Goal: Task Accomplishment & Management: Manage account settings

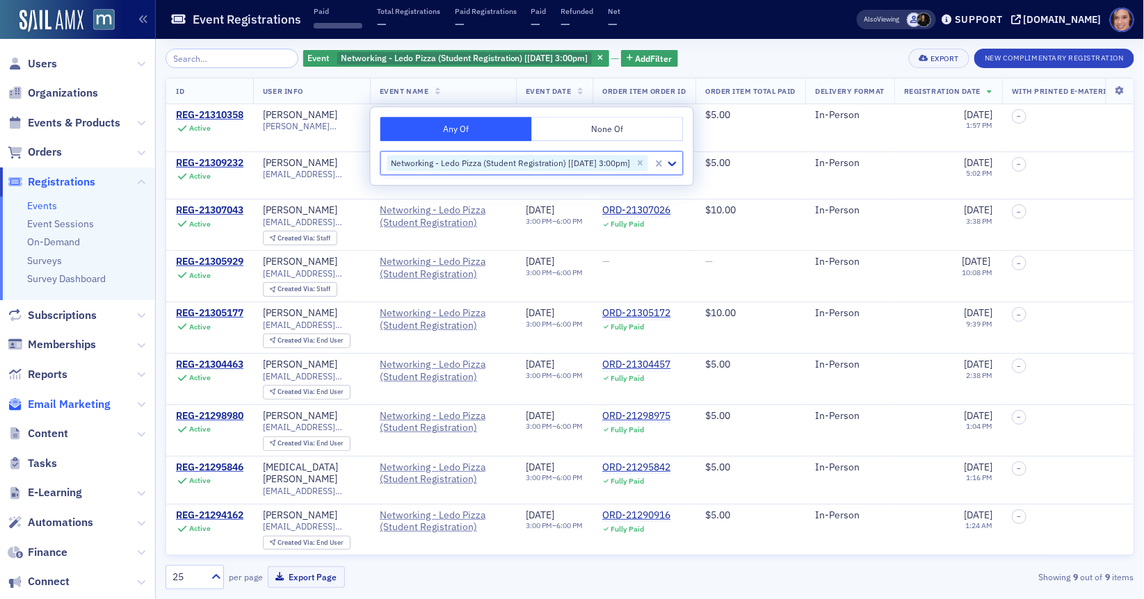
click at [96, 408] on span "Email Marketing" at bounding box center [69, 404] width 83 height 15
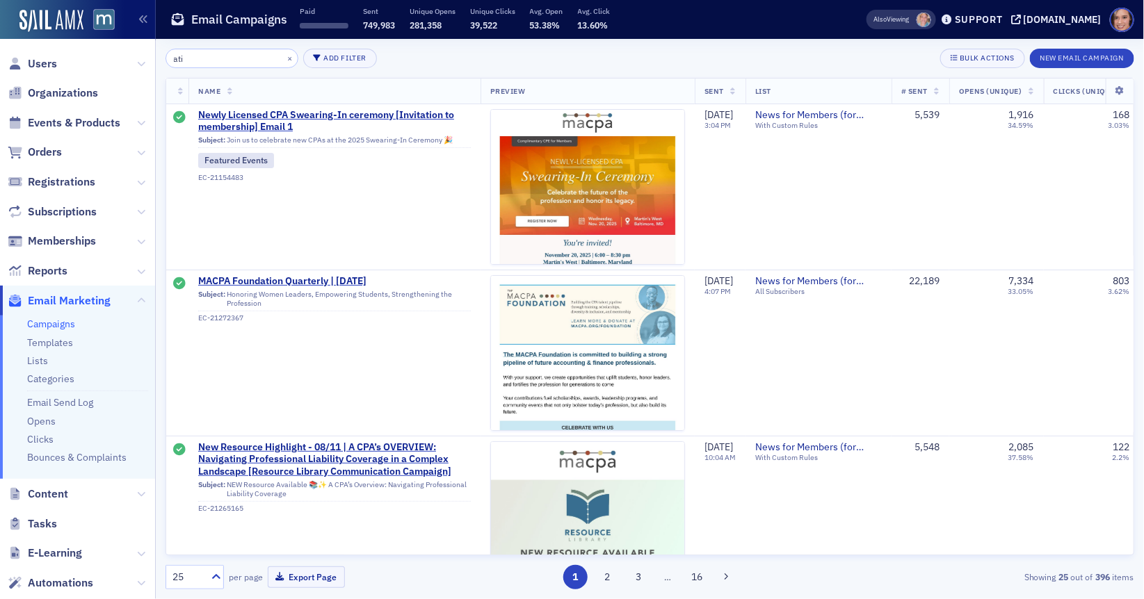
click at [222, 61] on input "ati" at bounding box center [231, 58] width 133 height 19
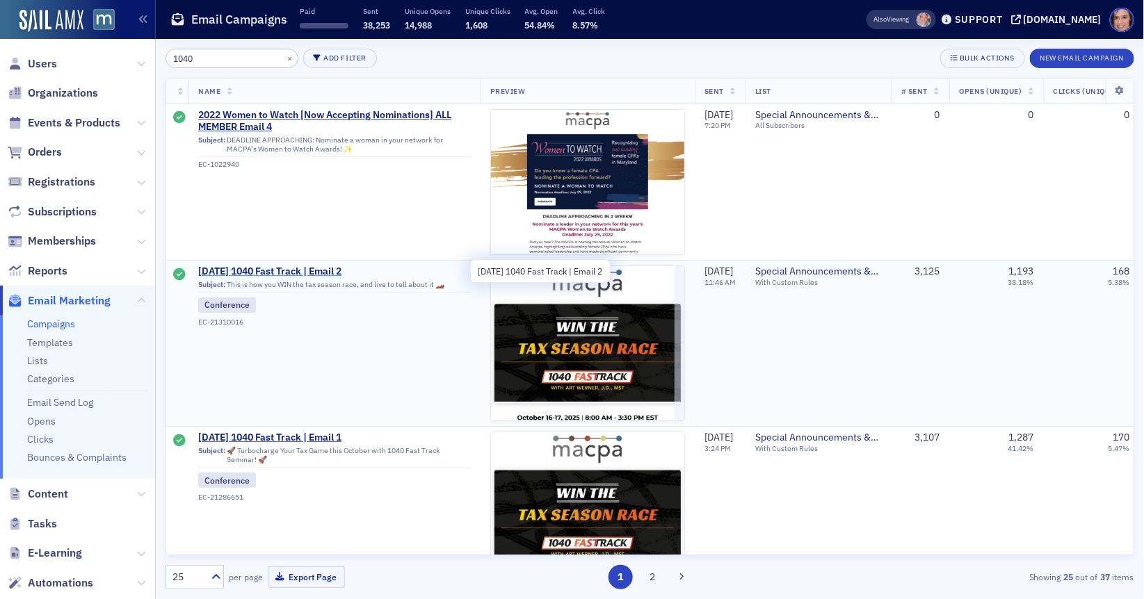
type input "1040"
click at [338, 270] on span "[DATE] 1040 Fast Track | Email 2" at bounding box center [334, 272] width 273 height 13
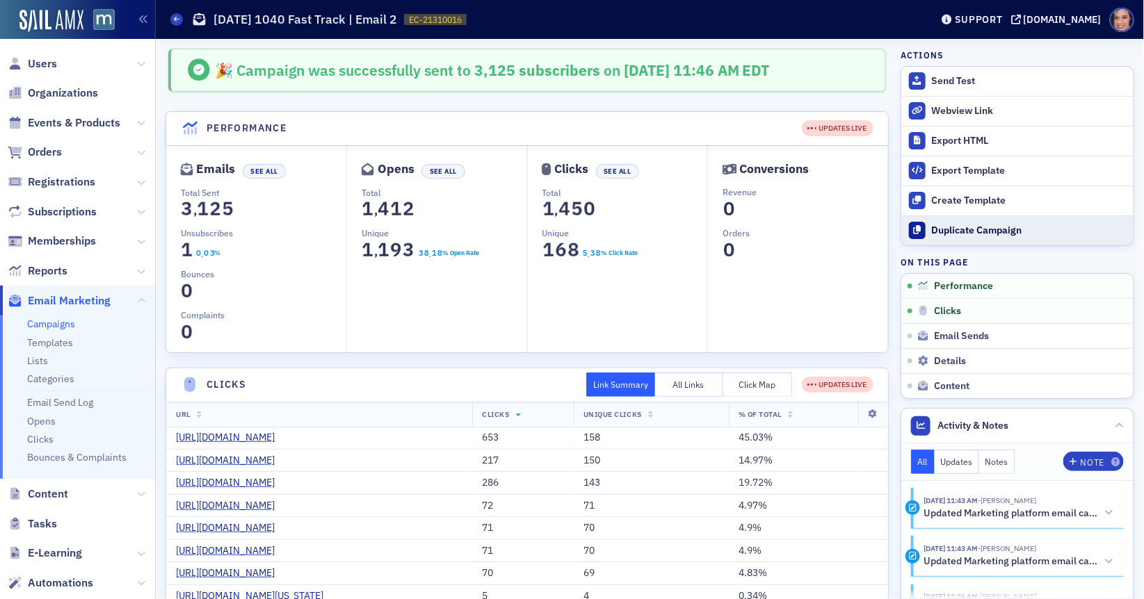
click at [964, 225] on div "Duplicate Campaign" at bounding box center [1029, 231] width 195 height 13
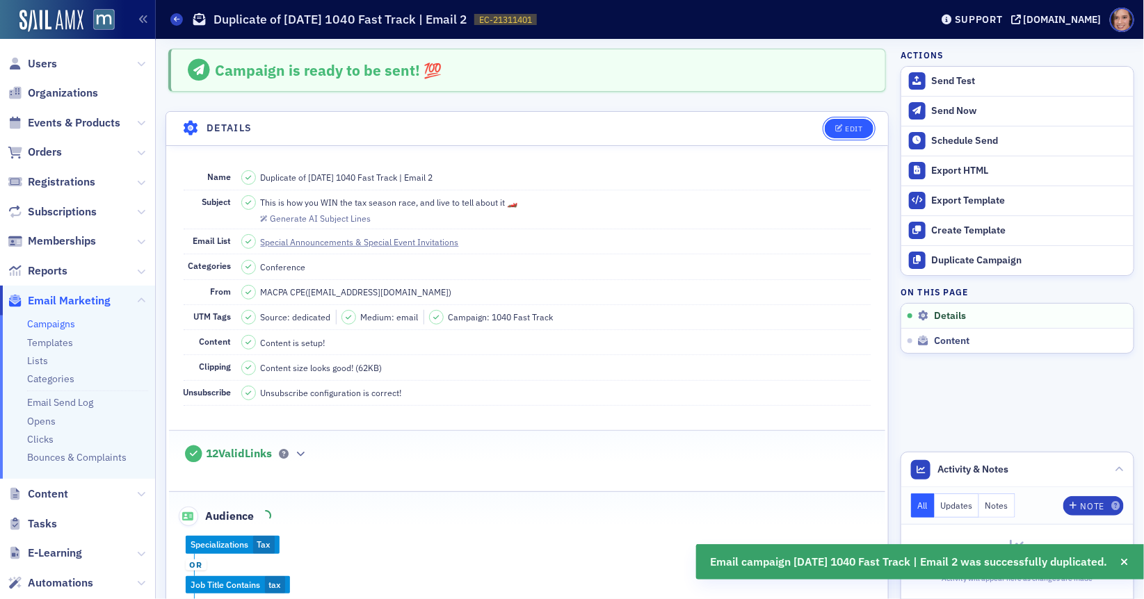
click at [846, 125] on div "Edit" at bounding box center [853, 129] width 17 height 8
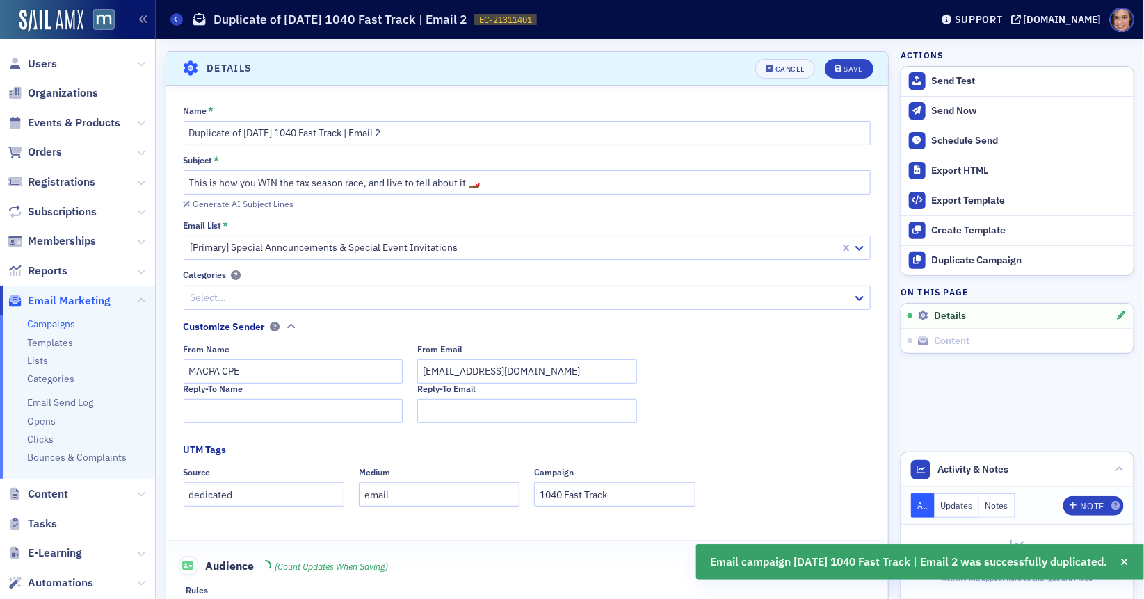
scroll to position [64, 0]
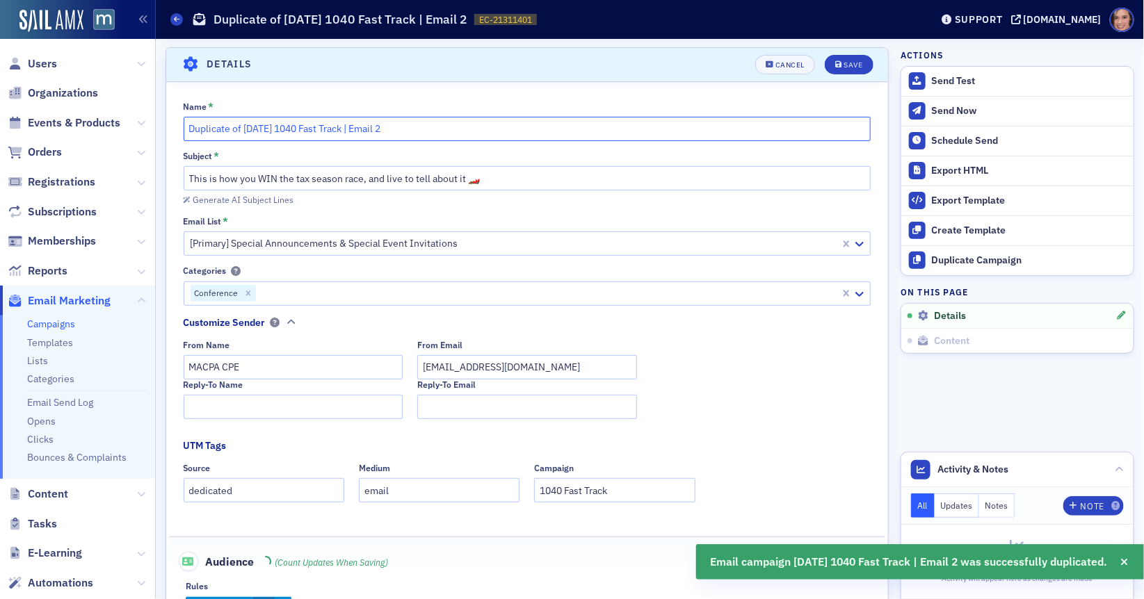
drag, startPoint x: 244, startPoint y: 127, endPoint x: 165, endPoint y: 118, distance: 79.9
click at [349, 129] on input "[DATE] 1040 Fast Track | Email 2" at bounding box center [528, 129] width 688 height 24
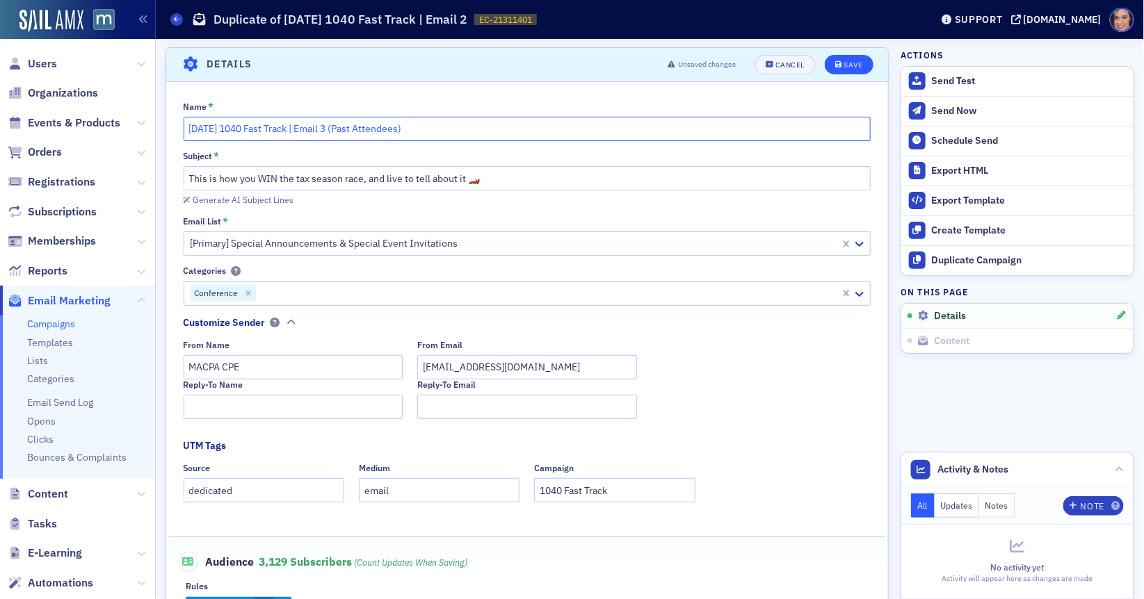
type input "[DATE] 1040 Fast Track | Email 3 (Past Attendees)"
click at [850, 62] on div "Save" at bounding box center [852, 65] width 19 height 8
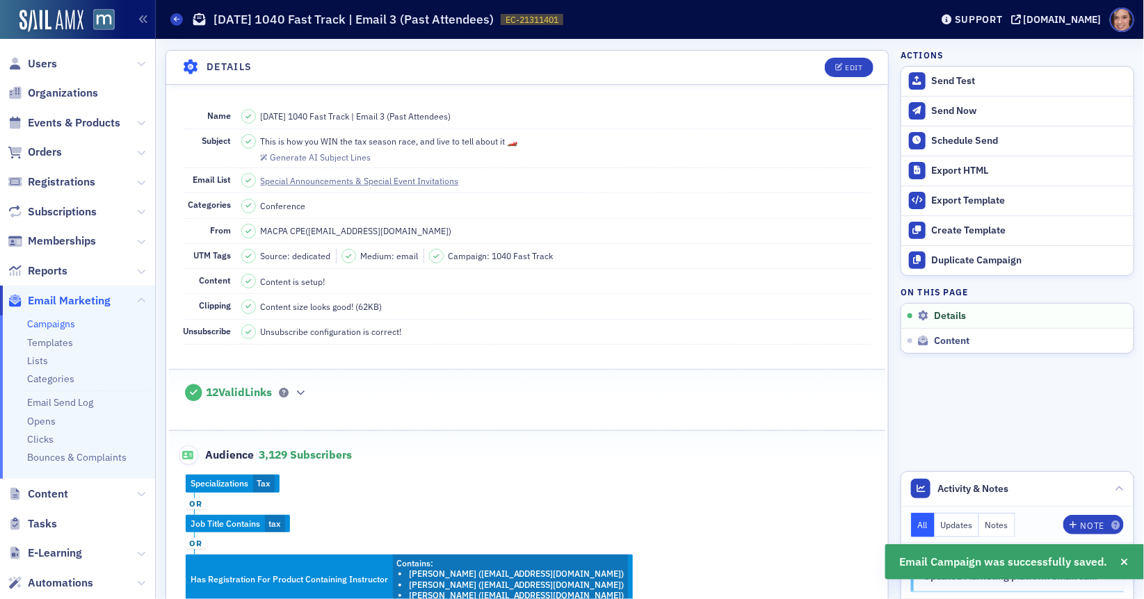
scroll to position [0, 0]
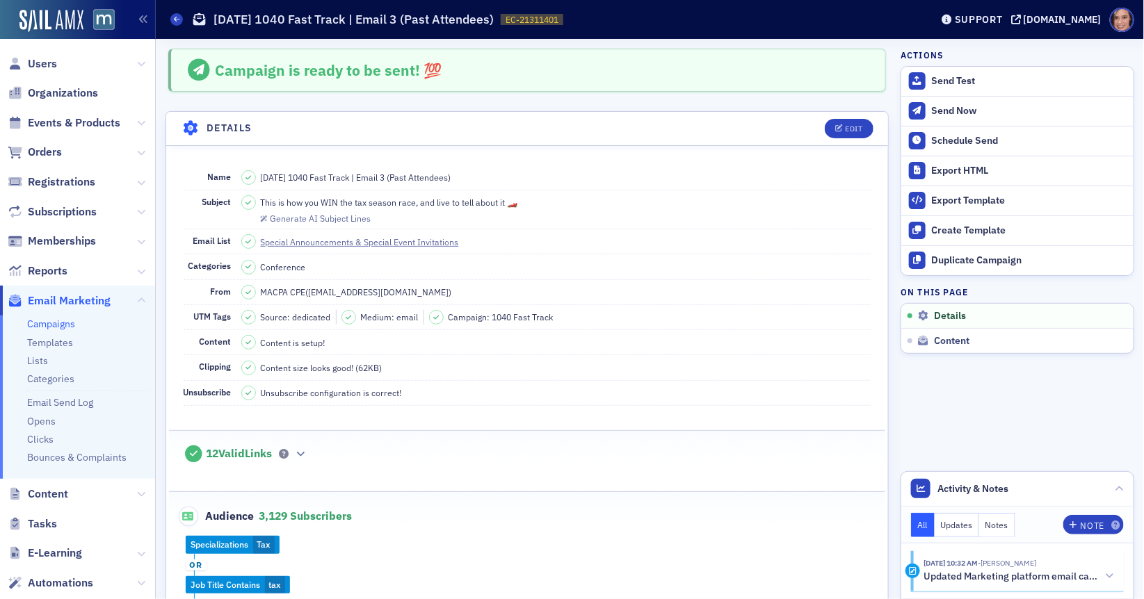
click at [40, 316] on ul "Campaigns Templates Lists Categories Email Send Log Opens Clicks Bounces & Comp…" at bounding box center [77, 398] width 155 height 164
click at [43, 328] on link "Campaigns" at bounding box center [51, 324] width 48 height 13
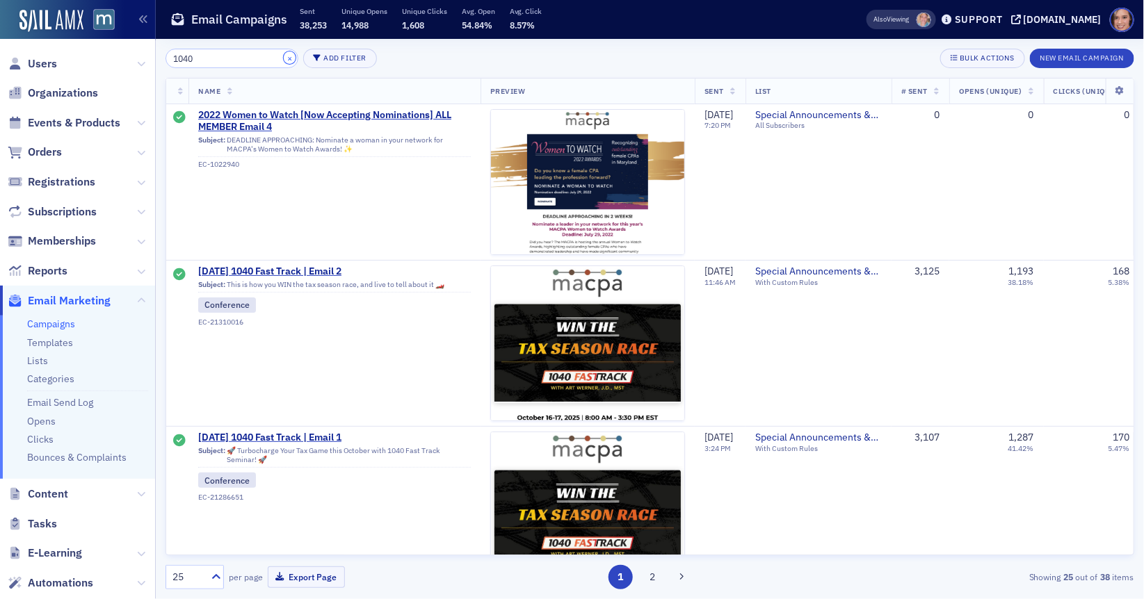
click at [284, 58] on button "×" at bounding box center [290, 57] width 13 height 13
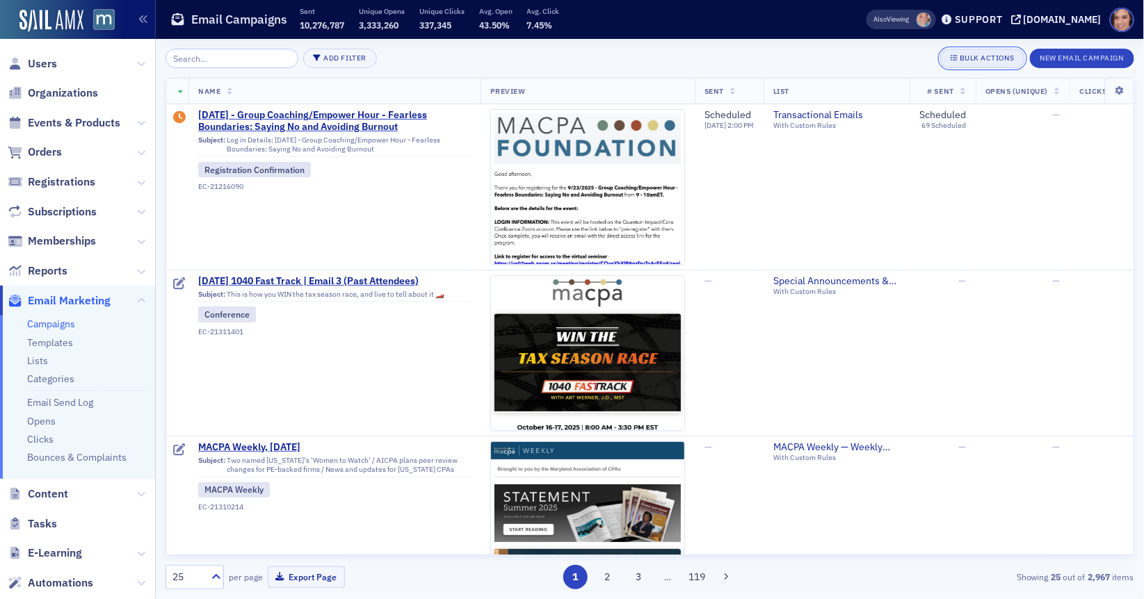
click at [1008, 60] on div "Bulk Actions" at bounding box center [987, 58] width 54 height 8
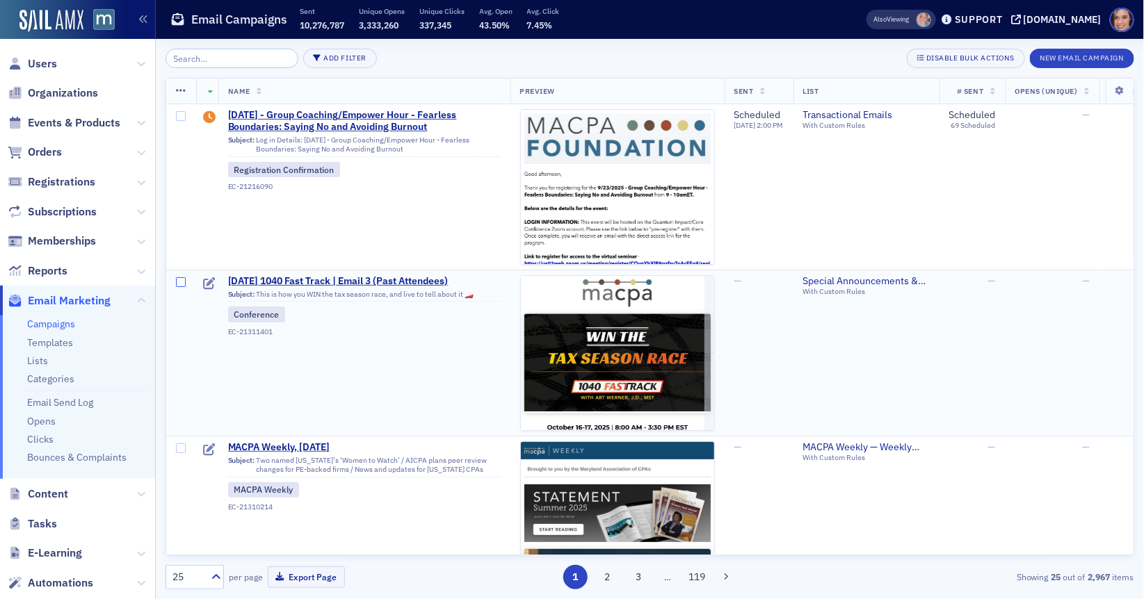
click at [179, 284] on input "checkbox" at bounding box center [181, 282] width 10 height 10
checkbox input "true"
click at [177, 93] on icon at bounding box center [181, 91] width 10 height 11
click at [245, 99] on div "Delete 1 row" at bounding box center [232, 103] width 47 height 8
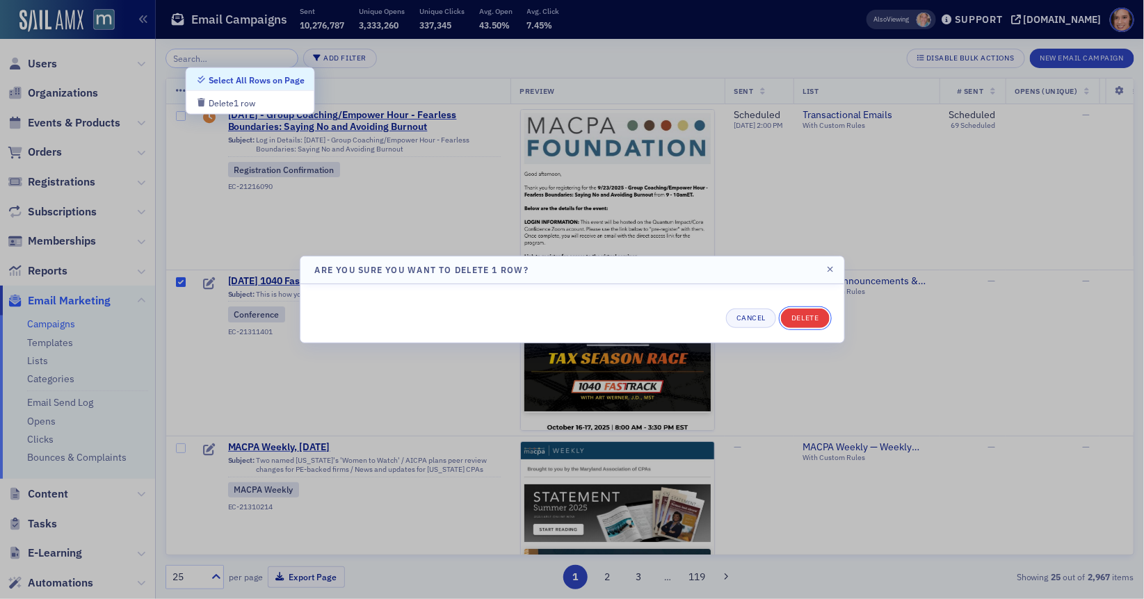
click at [821, 318] on button "Delete" at bounding box center [805, 318] width 48 height 19
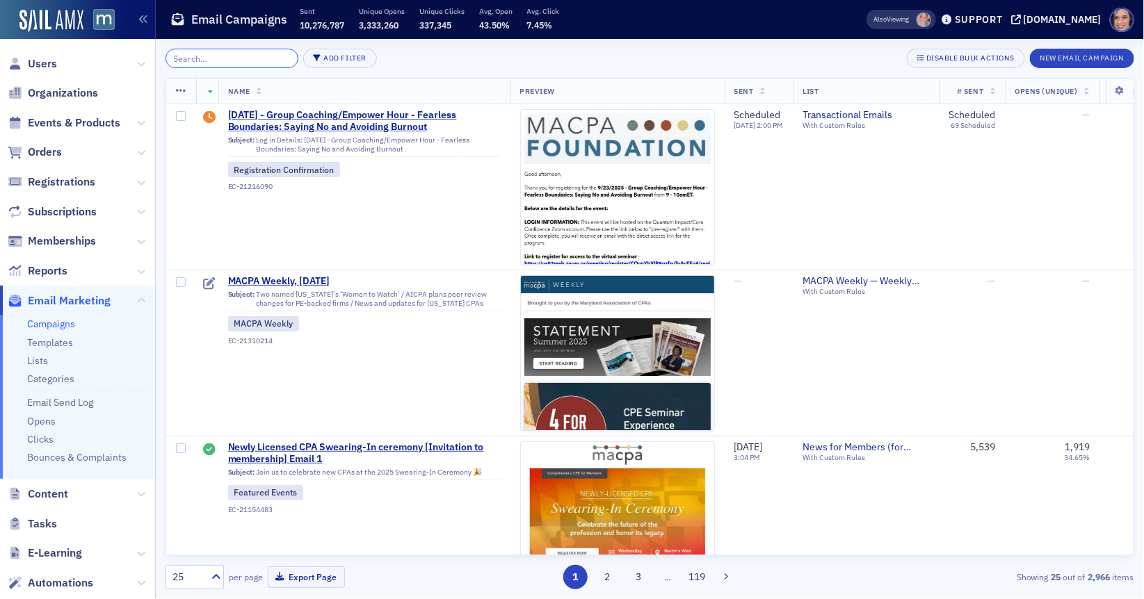
click at [195, 60] on input "search" at bounding box center [231, 58] width 133 height 19
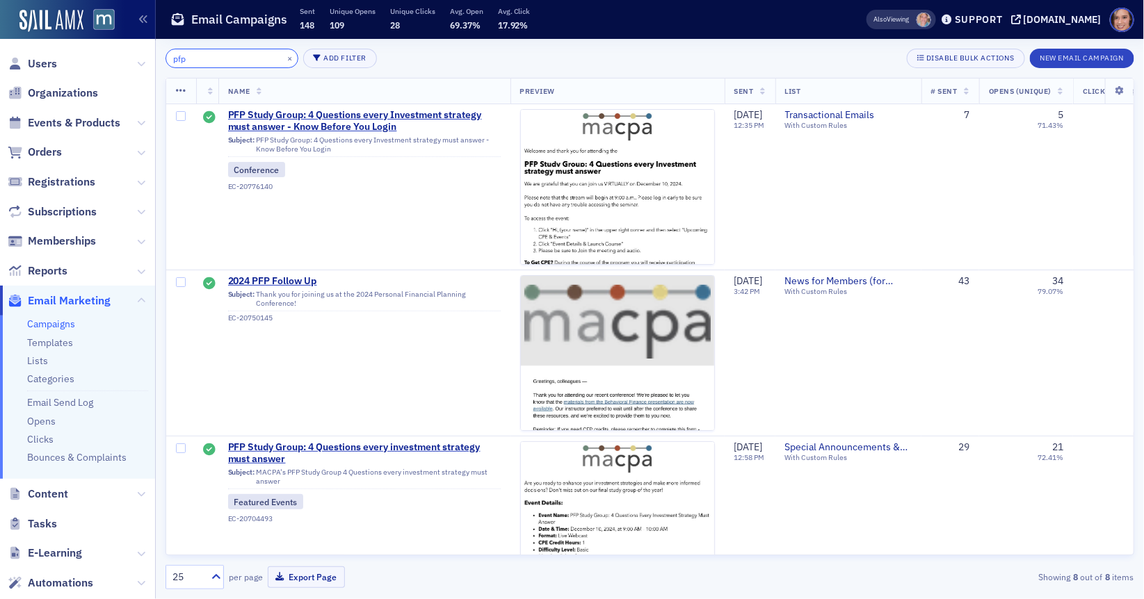
click at [193, 54] on input "pfp" at bounding box center [231, 58] width 133 height 19
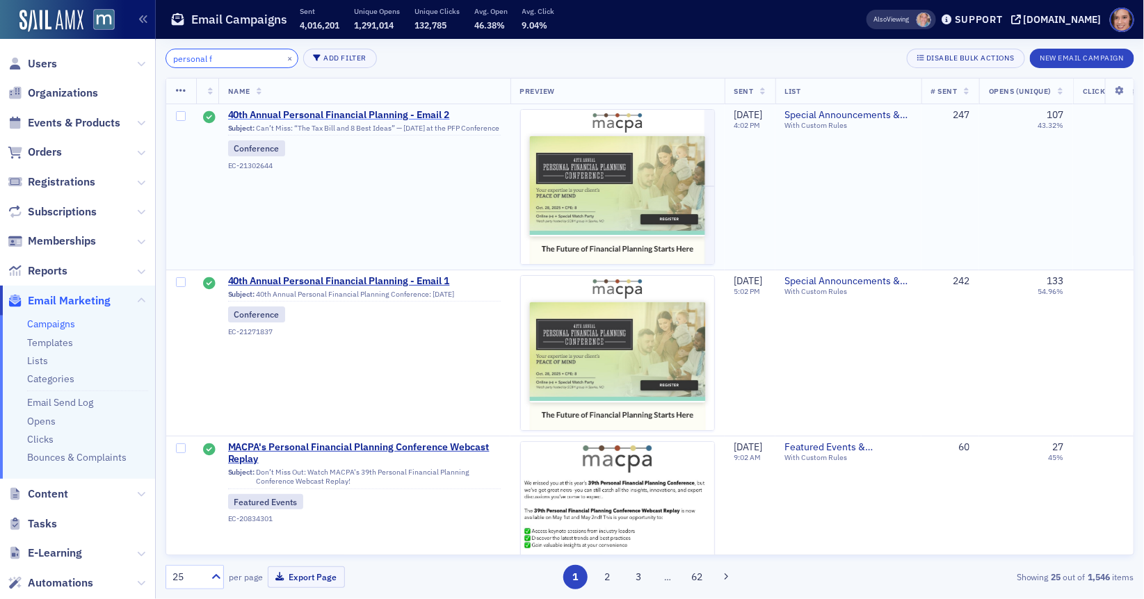
type input "personal f"
click at [339, 115] on span "40th Annual Personal Financial Planning - Email 2" at bounding box center [364, 115] width 273 height 13
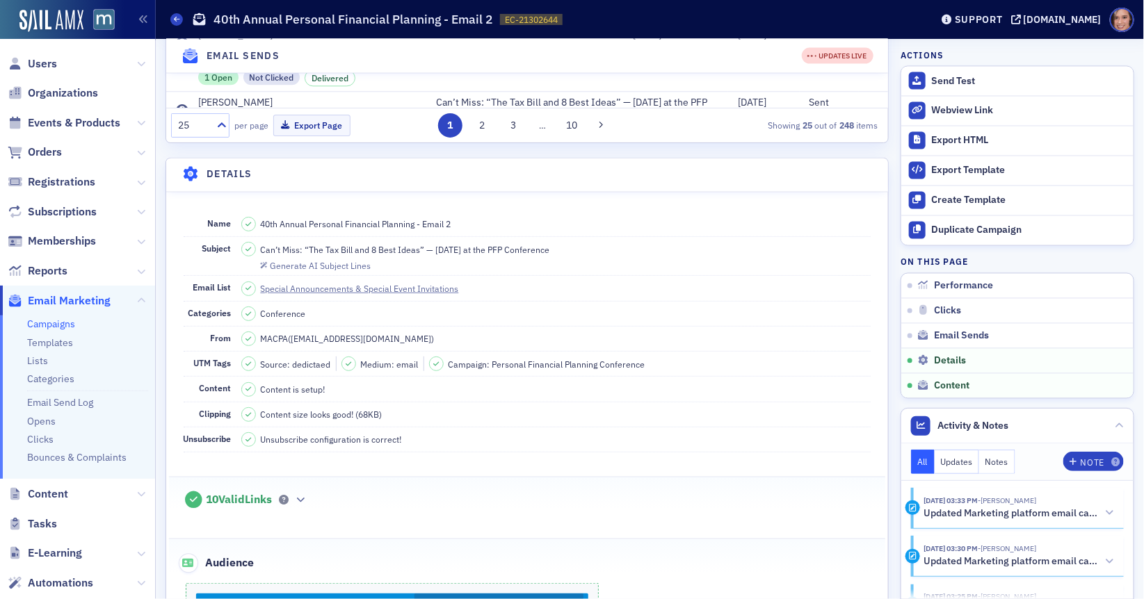
scroll to position [749, 0]
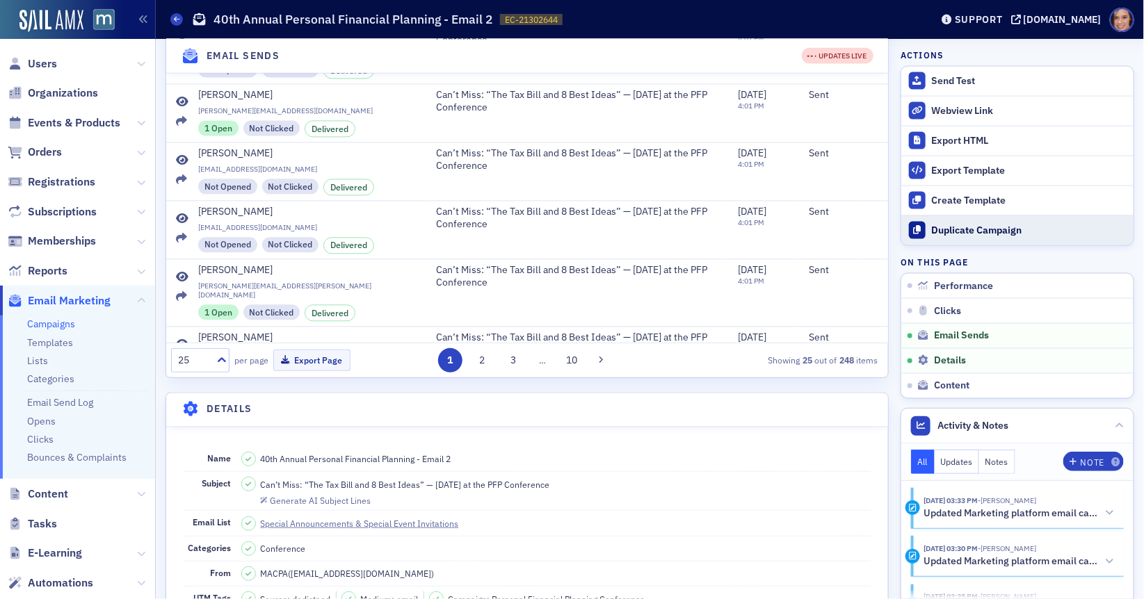
click at [978, 229] on div "Duplicate Campaign" at bounding box center [1029, 231] width 195 height 13
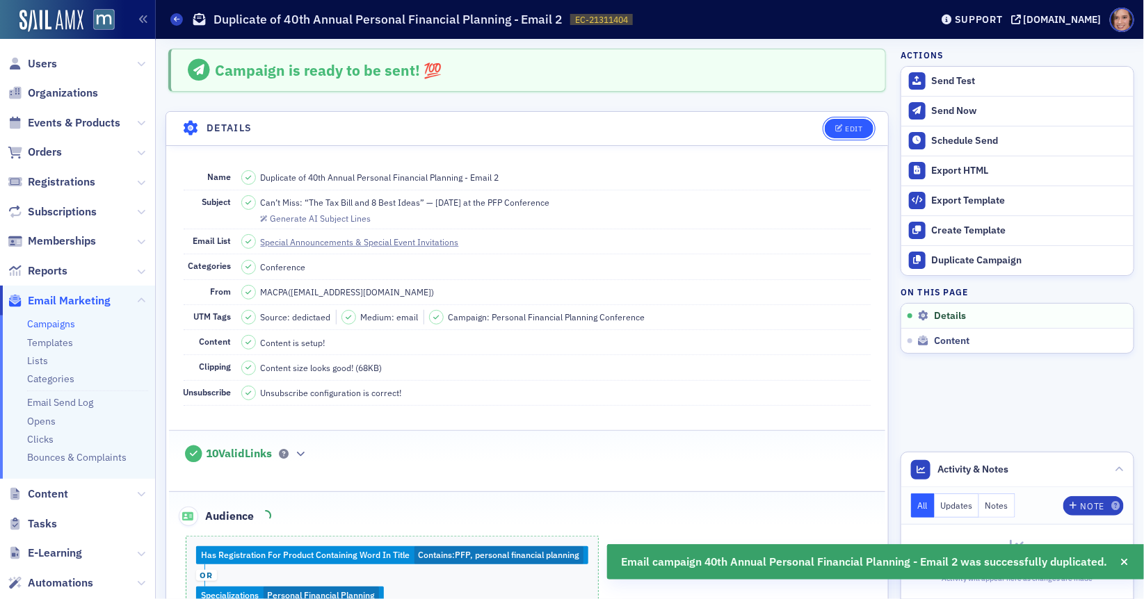
click at [839, 128] on icon "button" at bounding box center [839, 129] width 8 height 8
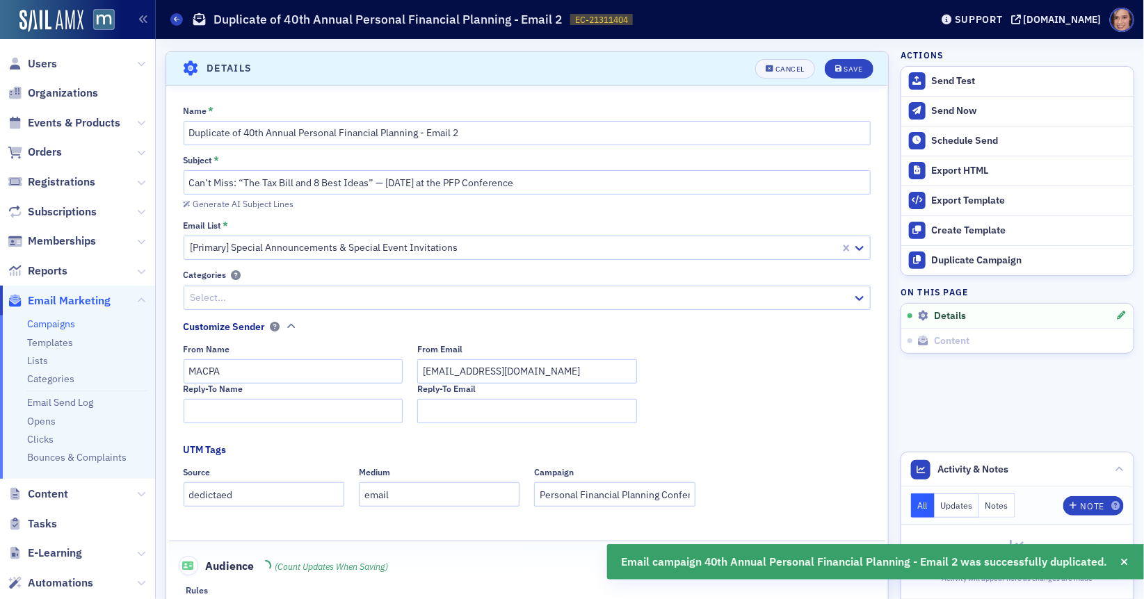
scroll to position [64, 0]
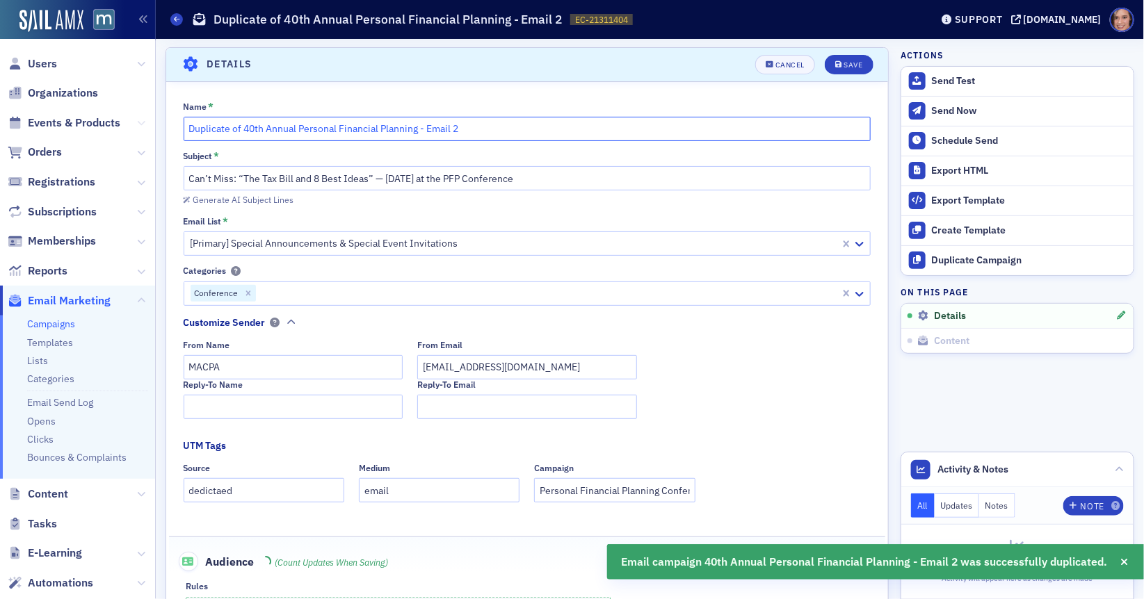
drag, startPoint x: 244, startPoint y: 127, endPoint x: 143, endPoint y: 121, distance: 101.7
click at [143, 121] on div "Users Organizations Events & Products Orders Registrations Subscriptions Member…" at bounding box center [572, 299] width 1144 height 599
click at [442, 133] on input "40th Annual Personal Financial Planning - Email 2" at bounding box center [528, 129] width 688 height 24
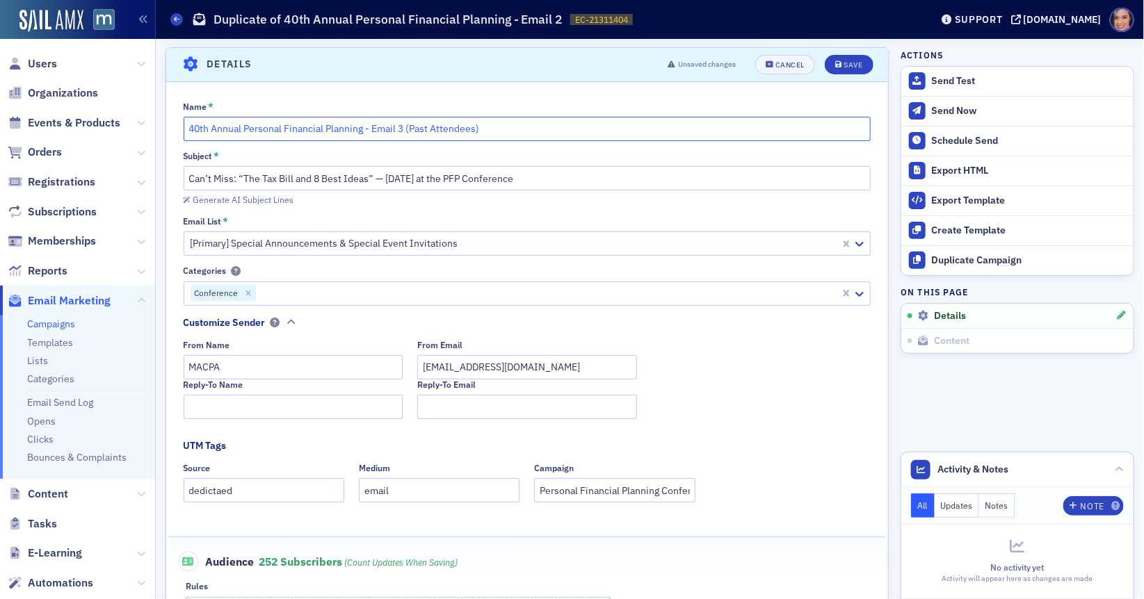
type input "40th Annual Personal Financial Planning - Email 3 (Past Attendees)"
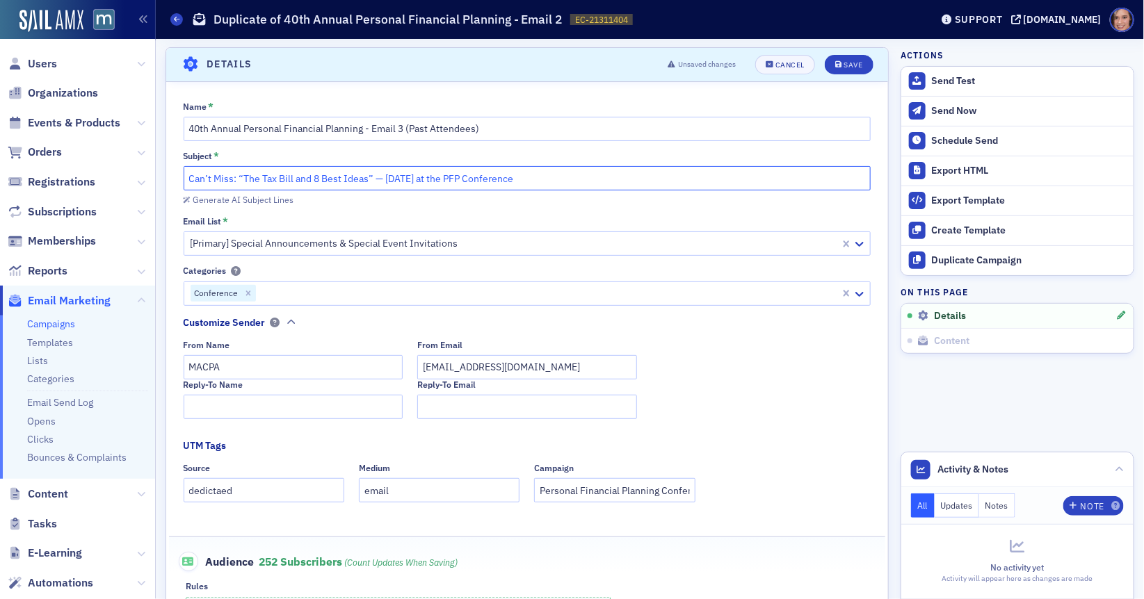
click at [499, 177] on input "Can’t Miss: “The Tax Bill and 8 Best Ideas” — [DATE] at the PFP Conference" at bounding box center [528, 178] width 688 height 24
click at [187, 172] on input "Can’t Miss: “The Tax Bill and 8 Best Ideas” — [DATE] at the PFP Conference" at bounding box center [528, 178] width 688 height 24
drag, startPoint x: 479, startPoint y: 175, endPoint x: 862, endPoint y: 177, distance: 382.4
click at [862, 177] on input "Will you be joining us this year at the 40th annual PFP Conference? Can’t Miss:…" at bounding box center [528, 178] width 688 height 24
click at [370, 174] on input "Will you be joining us this year at the 40th annual PFP Conference?" at bounding box center [528, 178] width 688 height 24
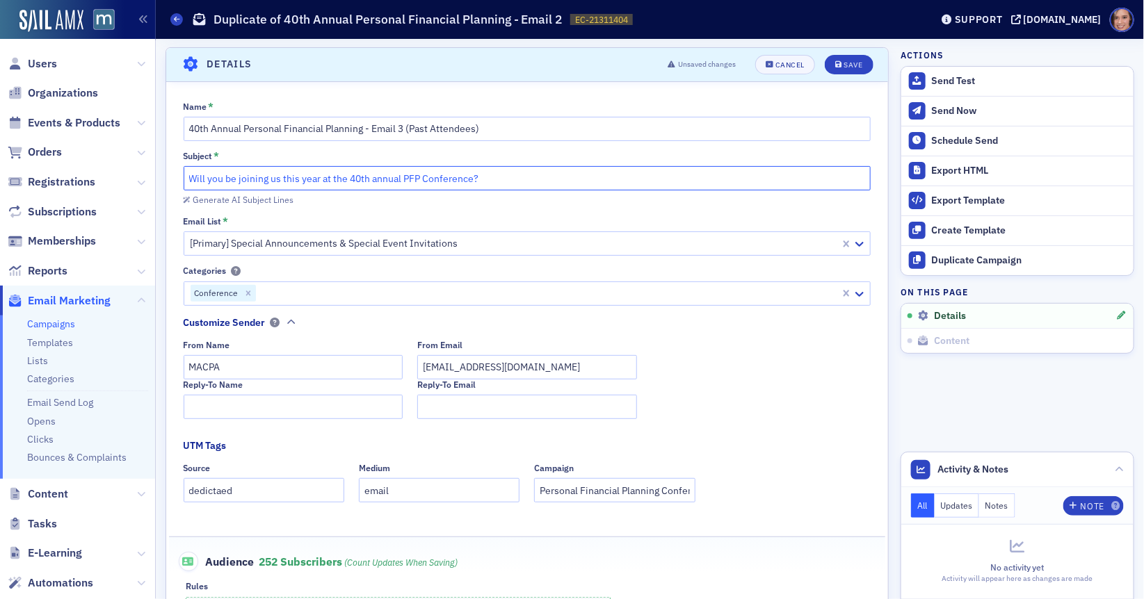
click at [370, 174] on input "Will you be joining us this year at the 40th annual PFP Conference?" at bounding box center [528, 178] width 688 height 24
paste input "40 Years Strong: Will We See You at This Year’s"
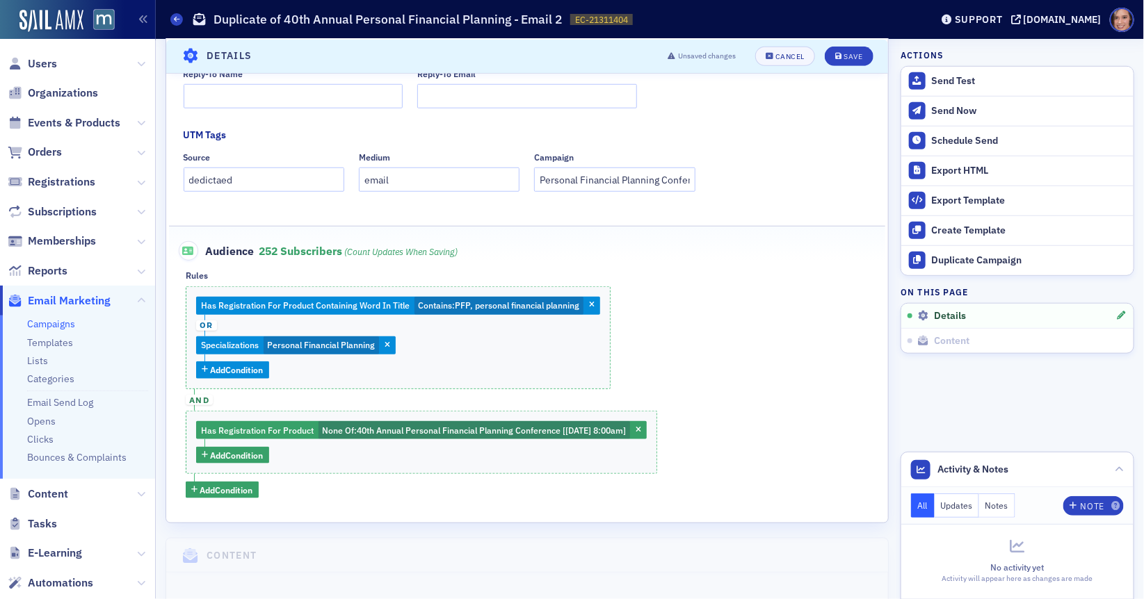
scroll to position [485, 0]
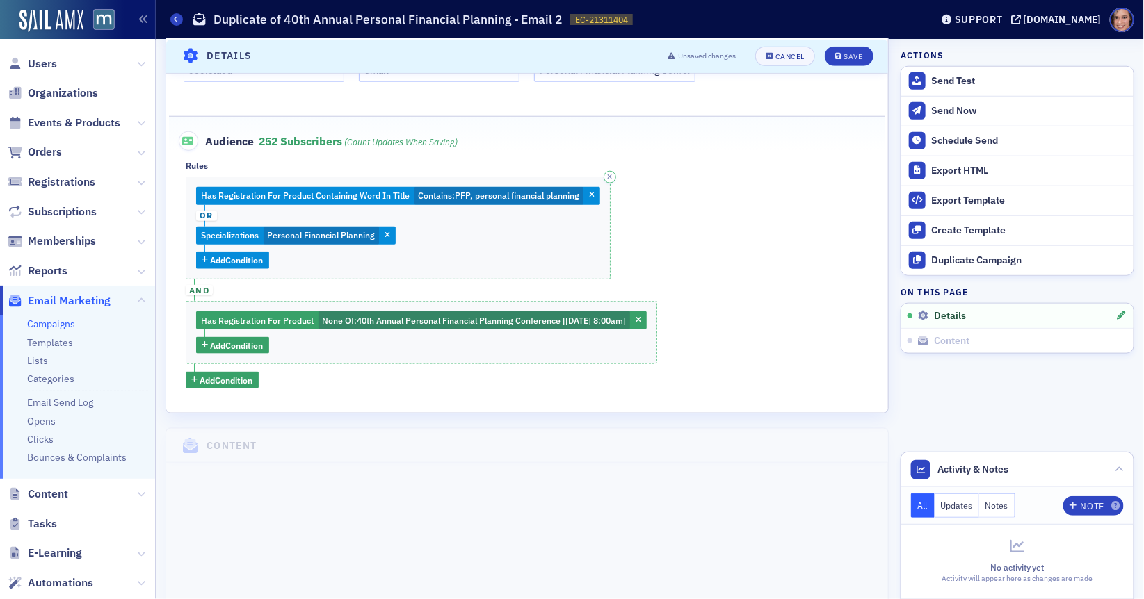
type input "40 Years Strong: Will We See You at This Year’s PFP Conference?"
click at [496, 245] on div "Has Registration For Product Containing Word In Title Contains : PFP, personal …" at bounding box center [398, 228] width 425 height 103
click at [611, 174] on icon "button" at bounding box center [610, 177] width 5 height 6
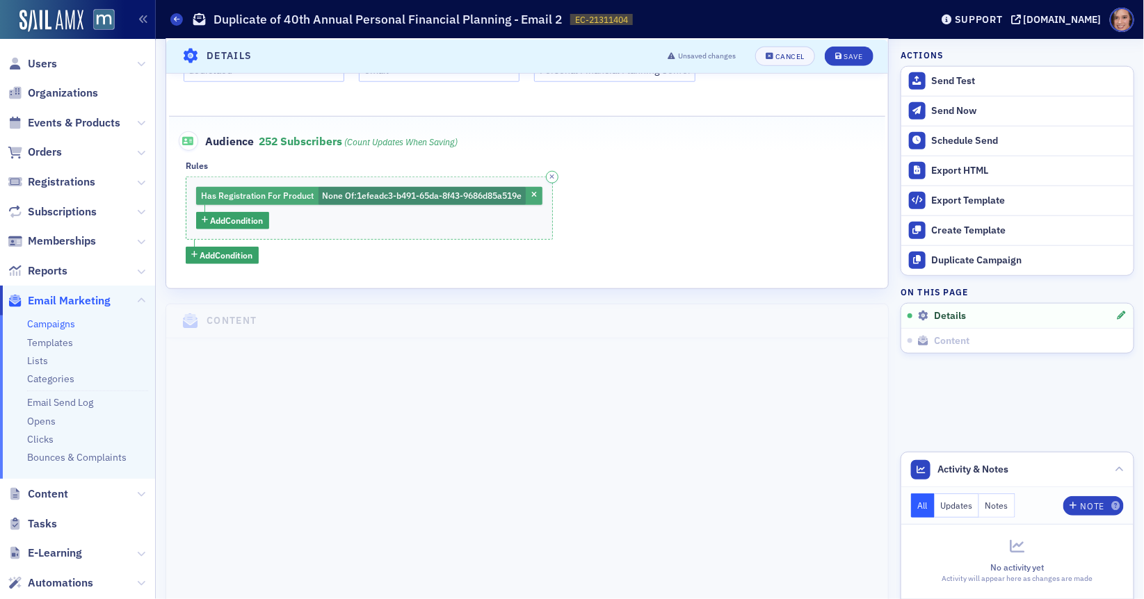
click at [430, 200] on span "None Of : 1efeadc3-b491-65da-8f43-9686d85a519e" at bounding box center [421, 196] width 207 height 18
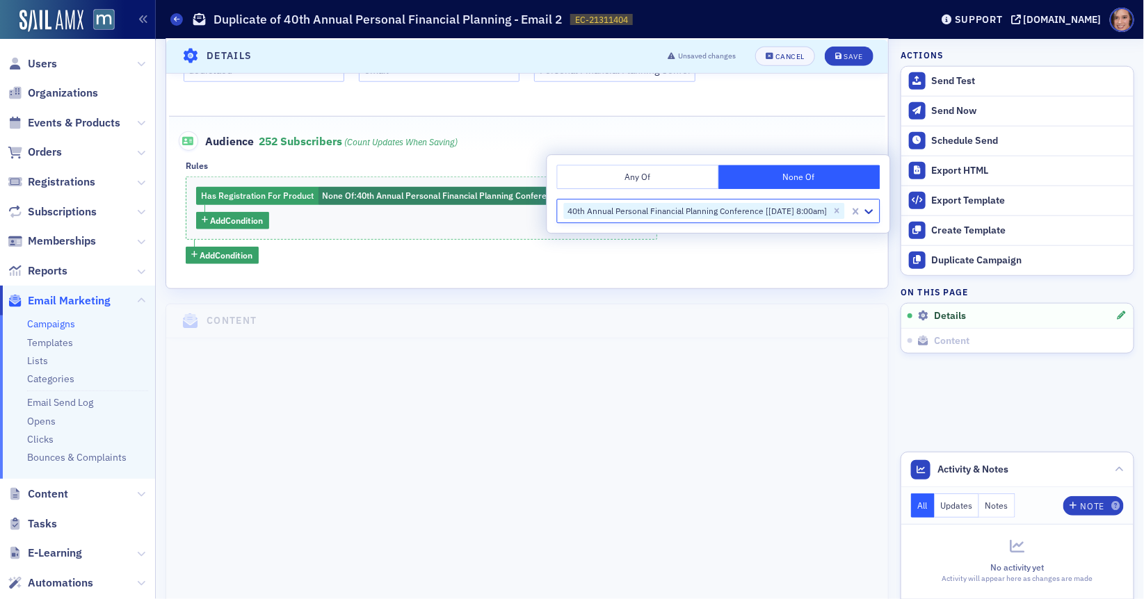
click at [444, 250] on div "Has Registration For Product None Of : 40th Annual Personal Financial Planning …" at bounding box center [527, 221] width 683 height 88
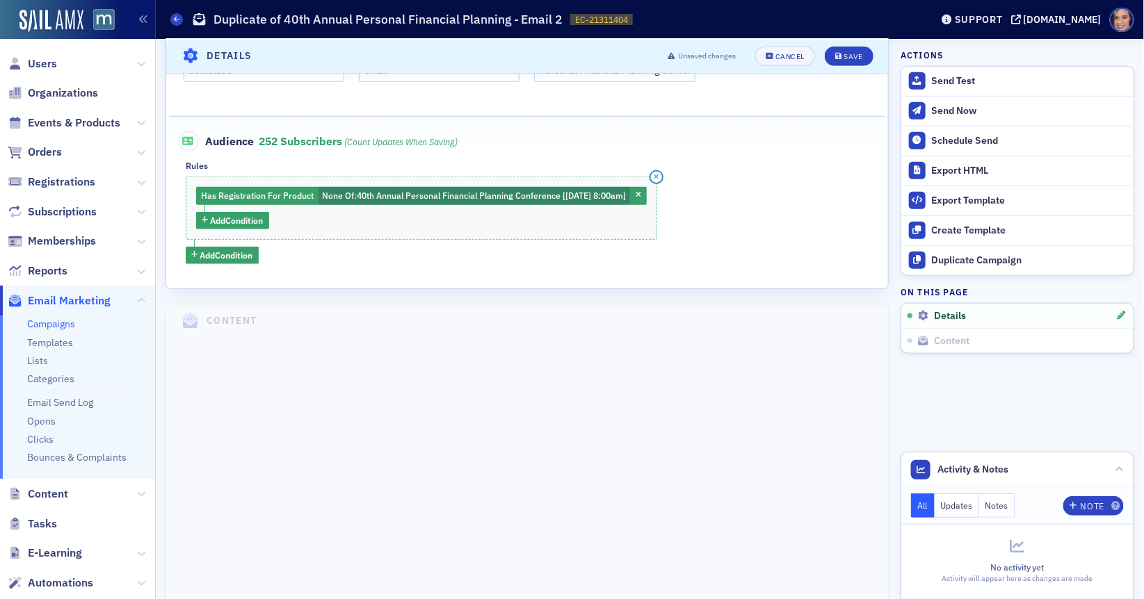
click at [659, 175] on icon "button" at bounding box center [656, 177] width 5 height 6
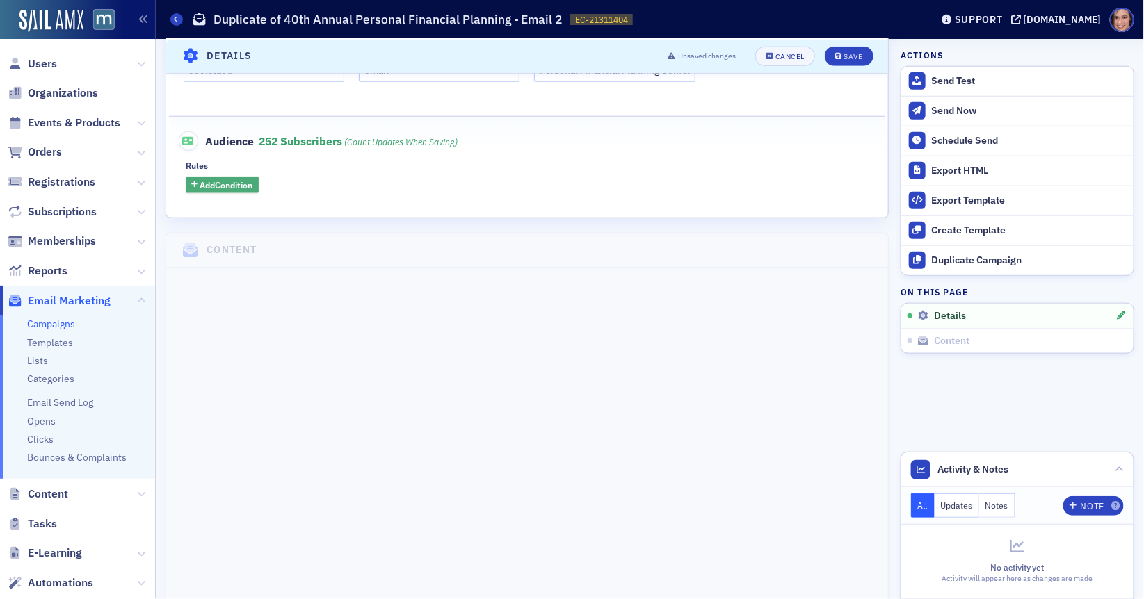
click at [243, 184] on span "Add Condition" at bounding box center [226, 185] width 53 height 13
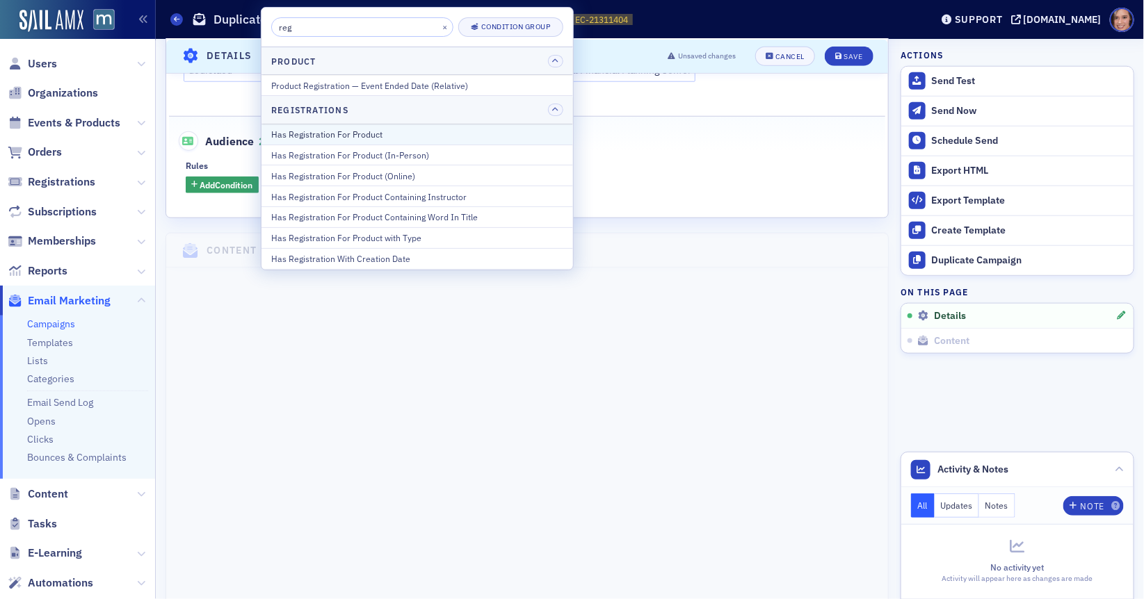
type input "reg"
click at [330, 135] on div "Has Registration For Product" at bounding box center [417, 134] width 292 height 13
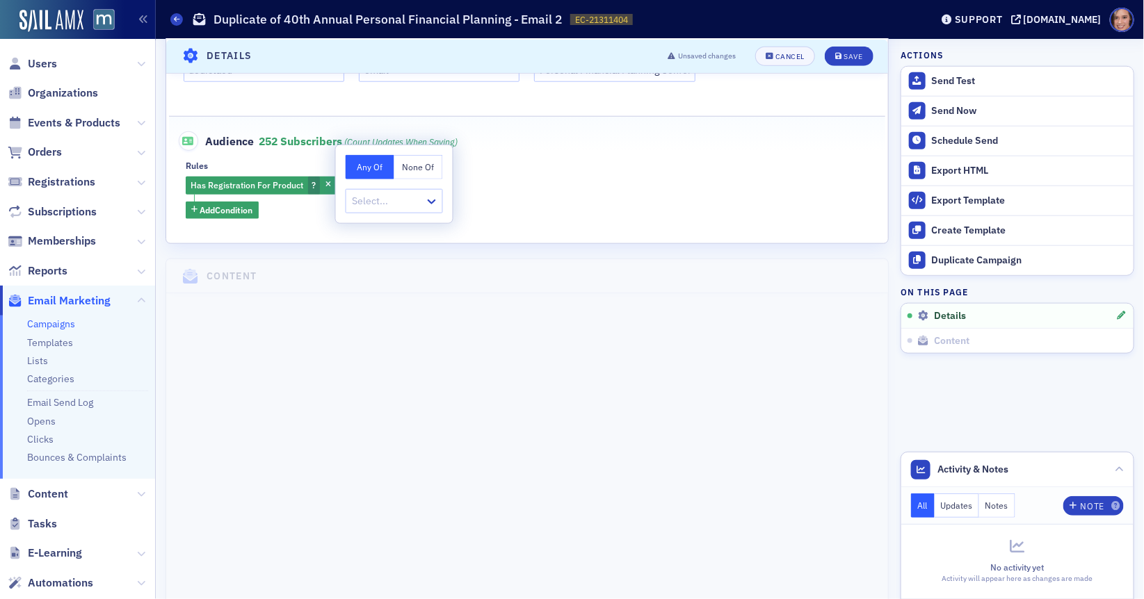
click at [407, 167] on button "None Of" at bounding box center [418, 167] width 49 height 24
click at [403, 202] on div at bounding box center [387, 201] width 72 height 17
type input "p"
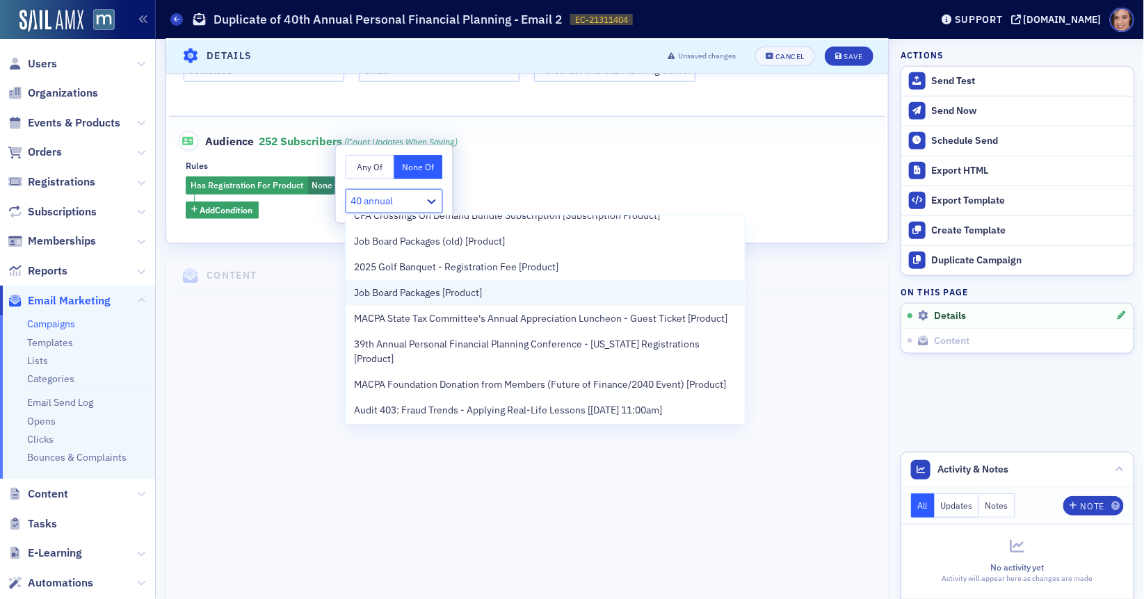
scroll to position [0, 0]
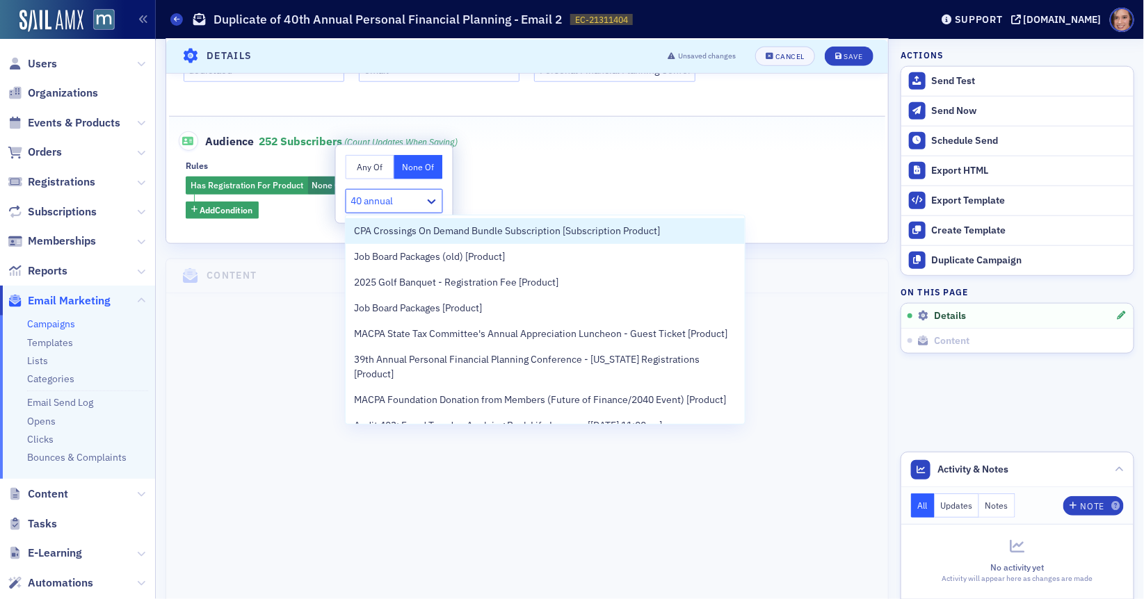
click at [357, 204] on input "40 annual" at bounding box center [373, 201] width 45 height 15
click at [359, 204] on input "40 annual" at bounding box center [373, 201] width 45 height 15
type input "40th annual"
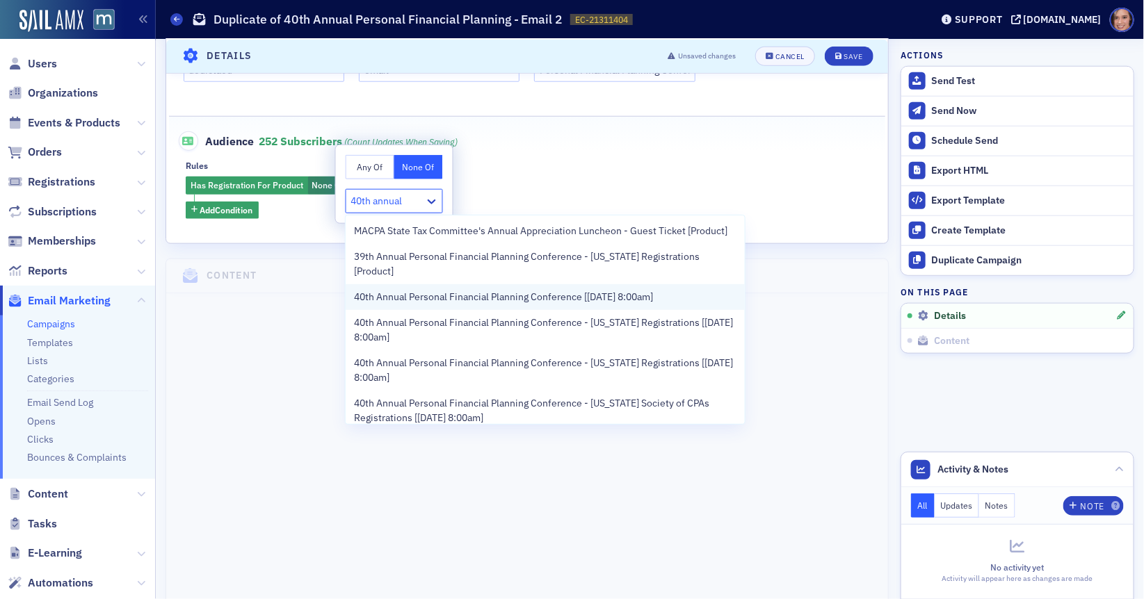
click at [453, 290] on span "40th Annual Personal Financial Planning Conference [[DATE] 8:00am]" at bounding box center [503, 297] width 299 height 15
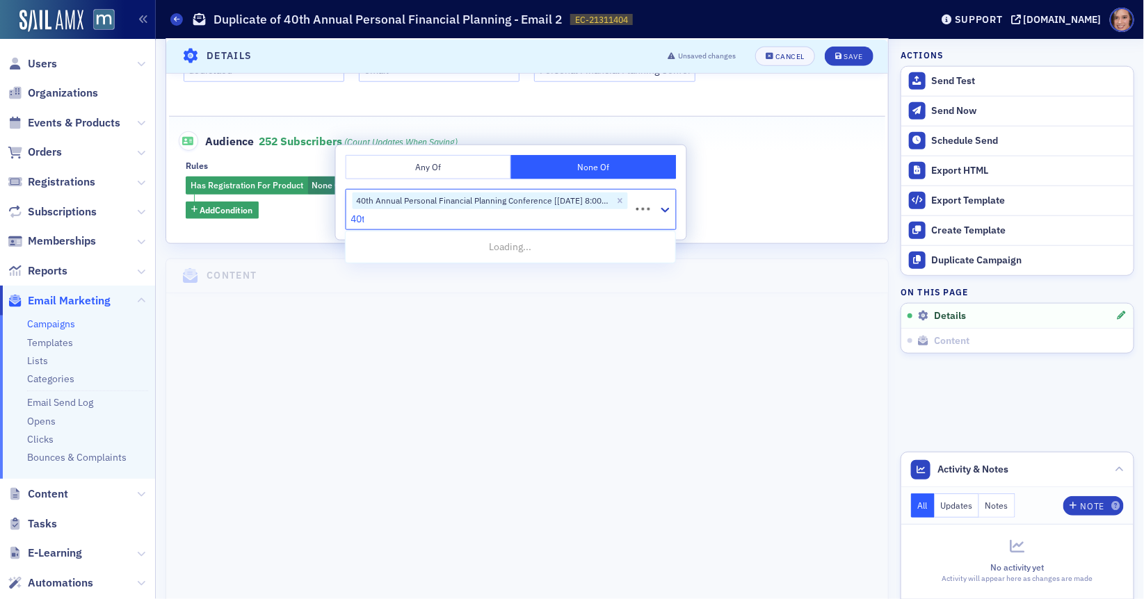
type input "40th"
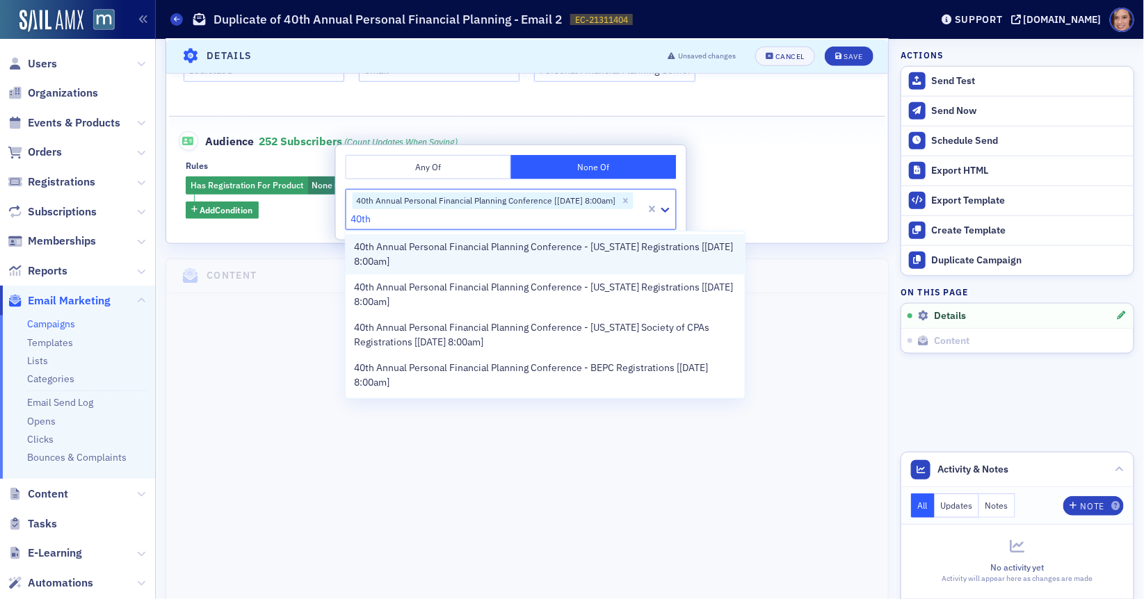
click at [446, 265] on span "40th Annual Personal Financial Planning Conference - [US_STATE] Registrations […" at bounding box center [545, 254] width 382 height 29
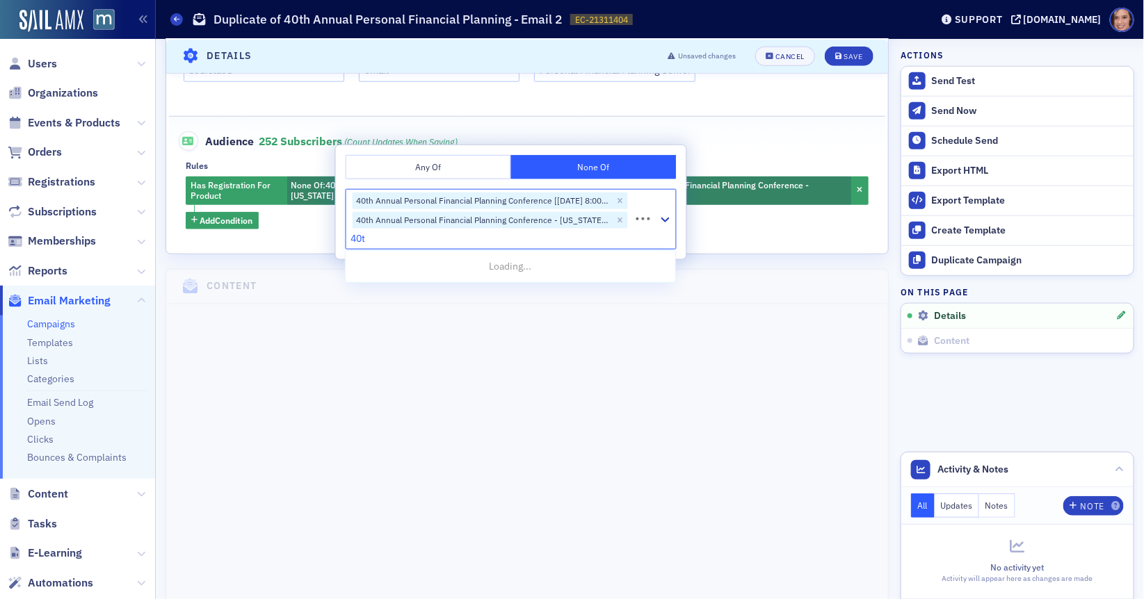
type input "40th"
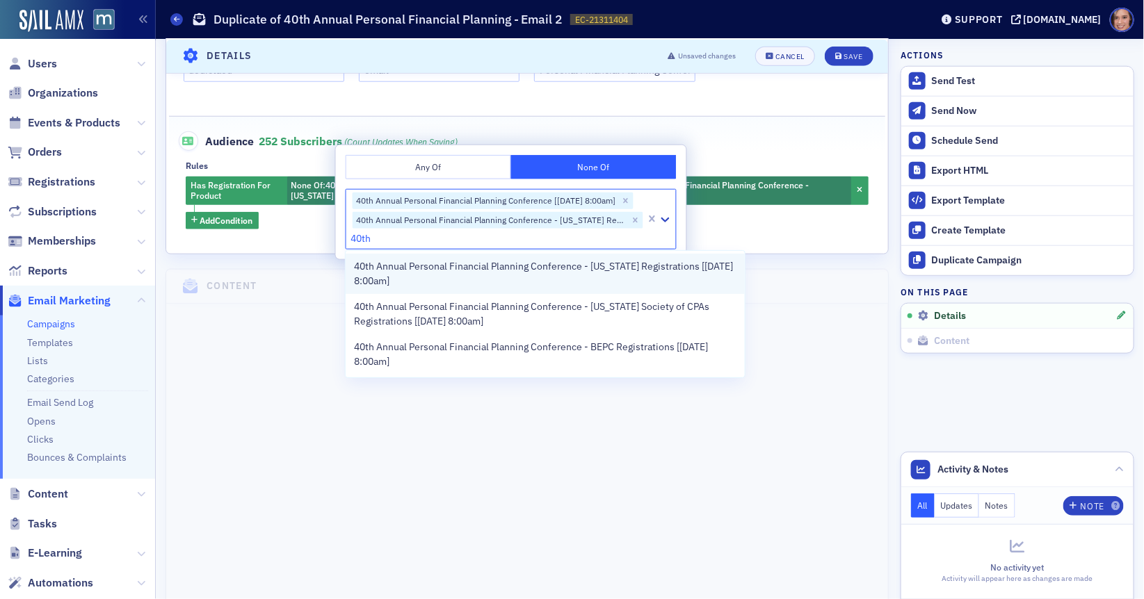
click at [465, 277] on span "40th Annual Personal Financial Planning Conference - [US_STATE] Registrations […" at bounding box center [545, 273] width 382 height 29
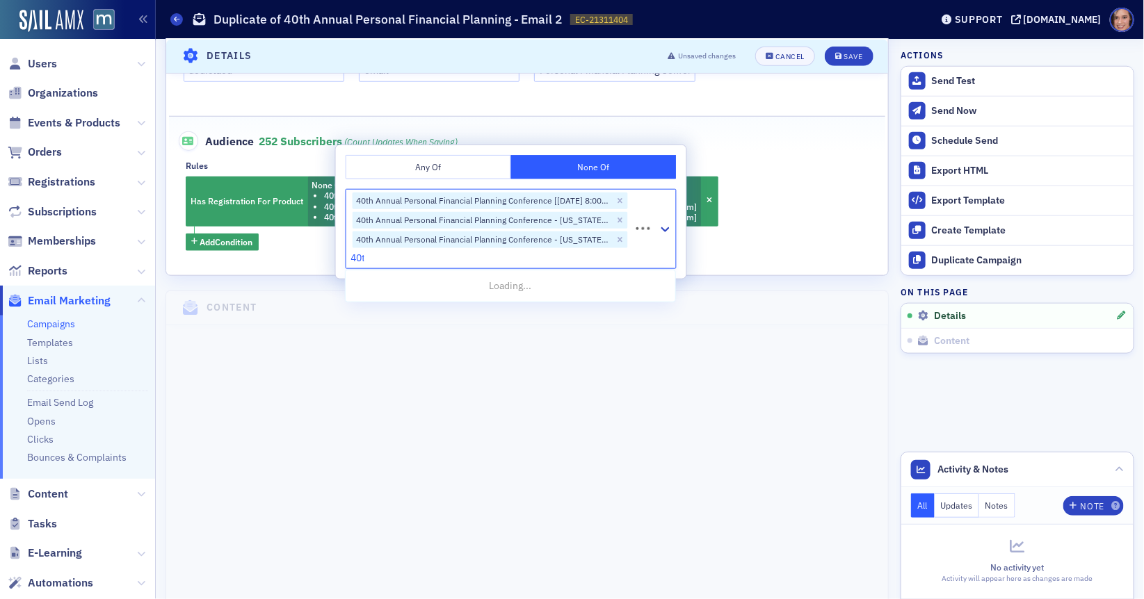
type input "40th"
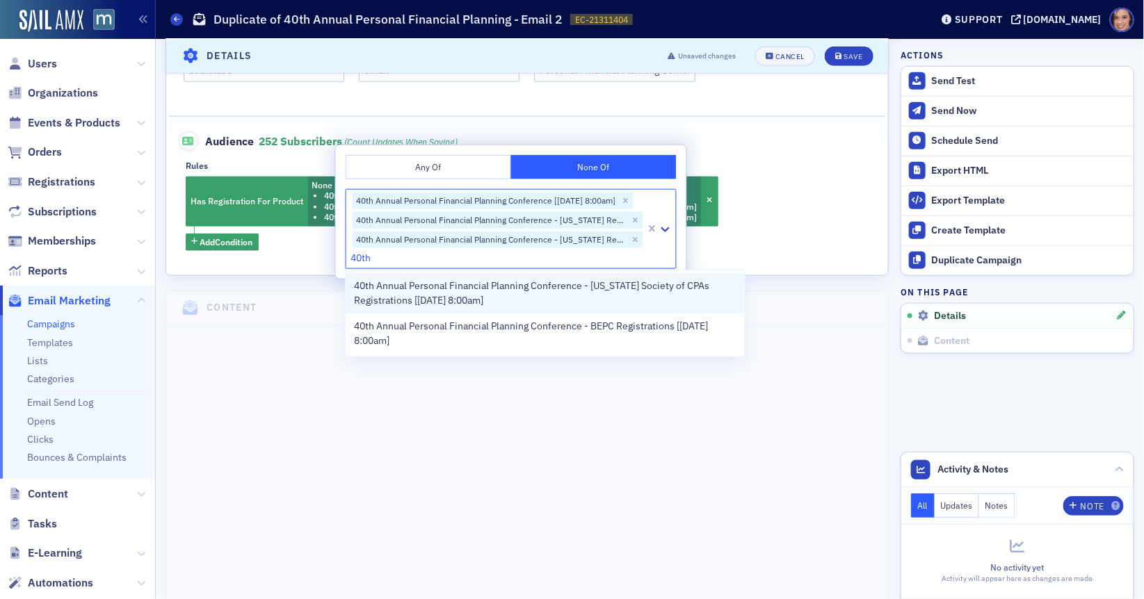
click at [468, 287] on span "40th Annual Personal Financial Planning Conference - [US_STATE] Society of CPAs…" at bounding box center [545, 293] width 382 height 29
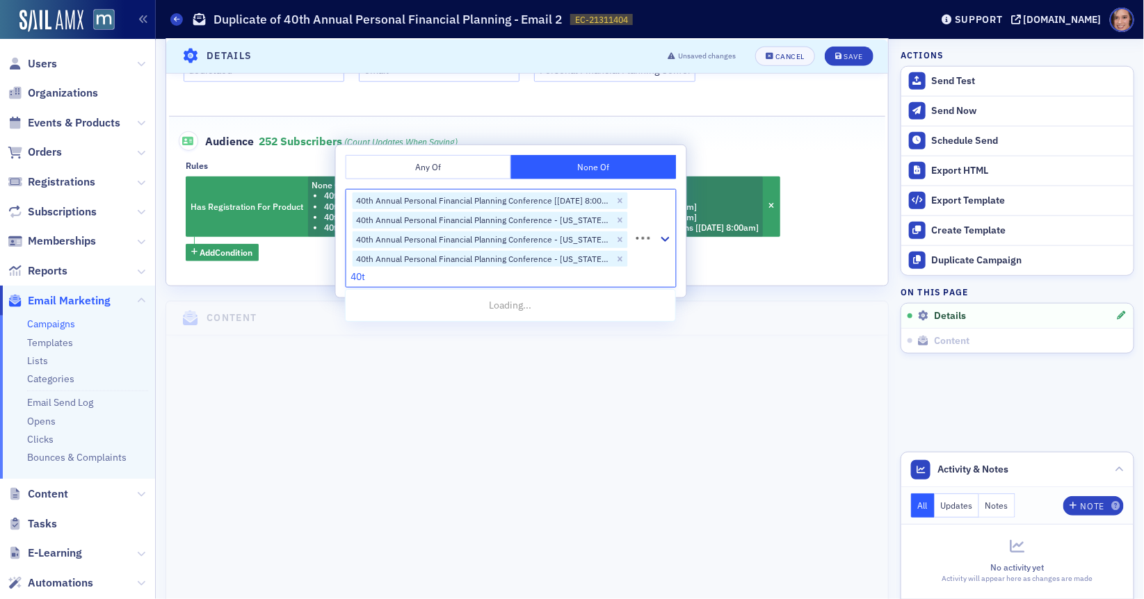
type input "40th"
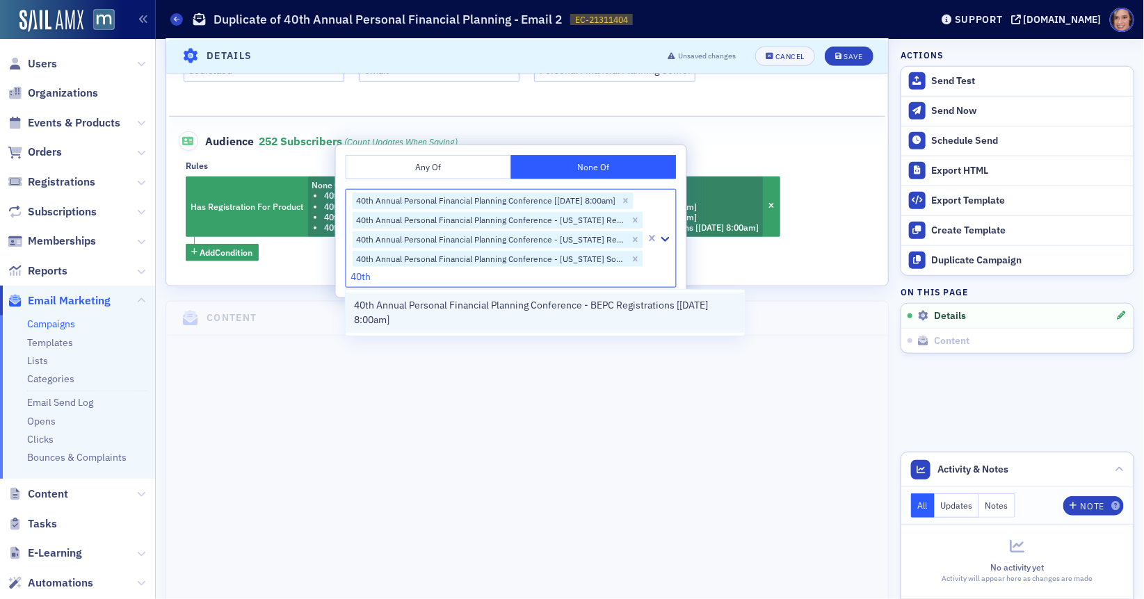
click at [485, 316] on span "40th Annual Personal Financial Planning Conference - BEPC Registrations [[DATE]…" at bounding box center [545, 312] width 382 height 29
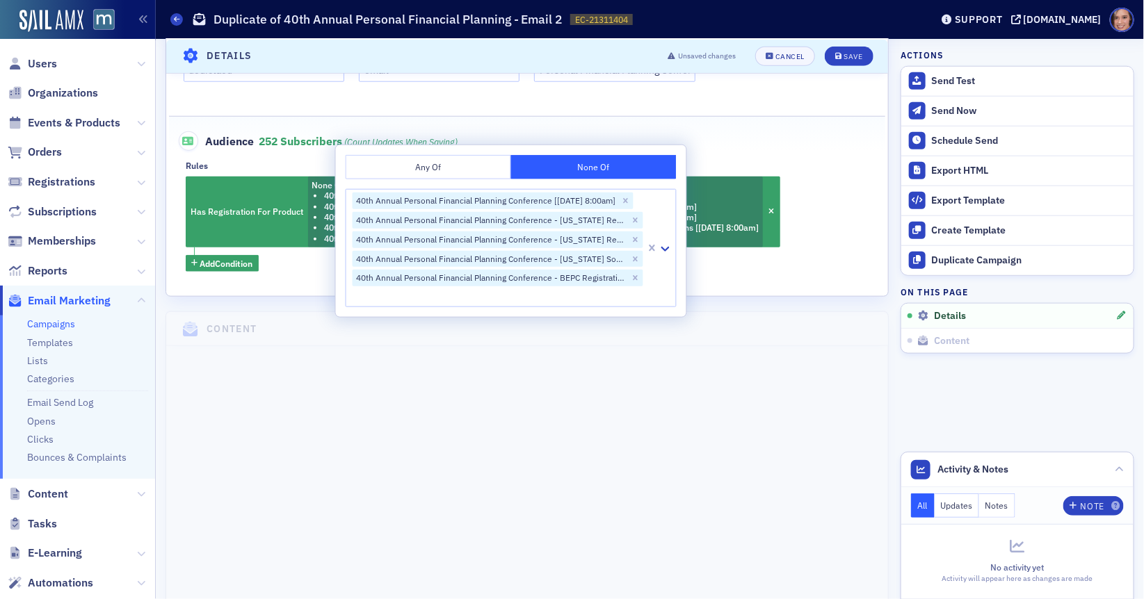
click at [786, 272] on fieldset "Audience 252 Subscribers (count updates when saving) Rules Has Registration For…" at bounding box center [527, 196] width 717 height 161
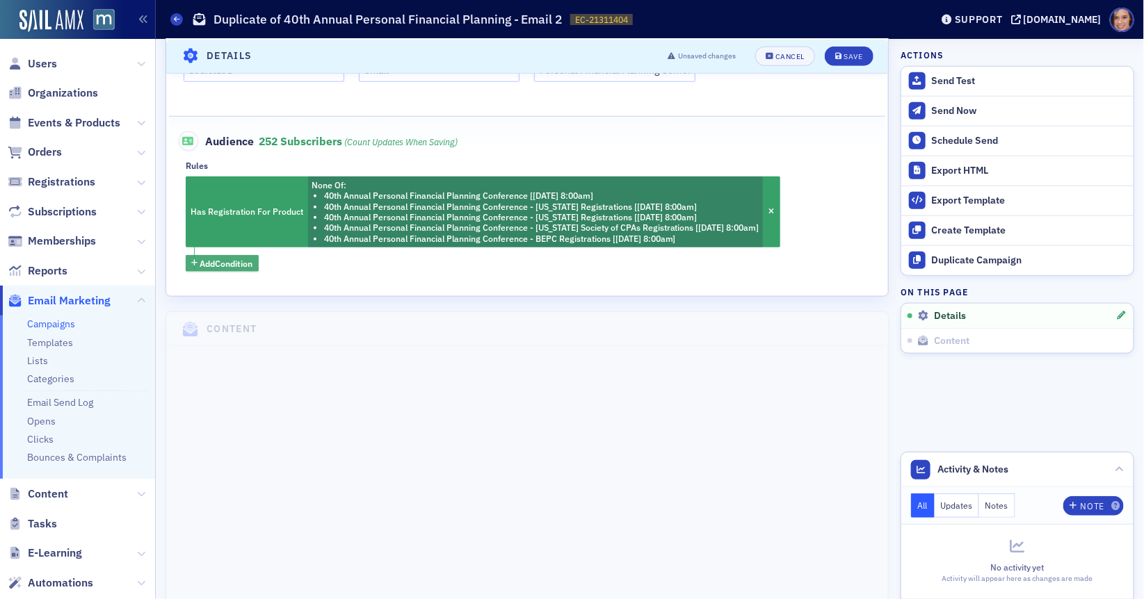
click at [245, 258] on span "Add Condition" at bounding box center [226, 263] width 53 height 13
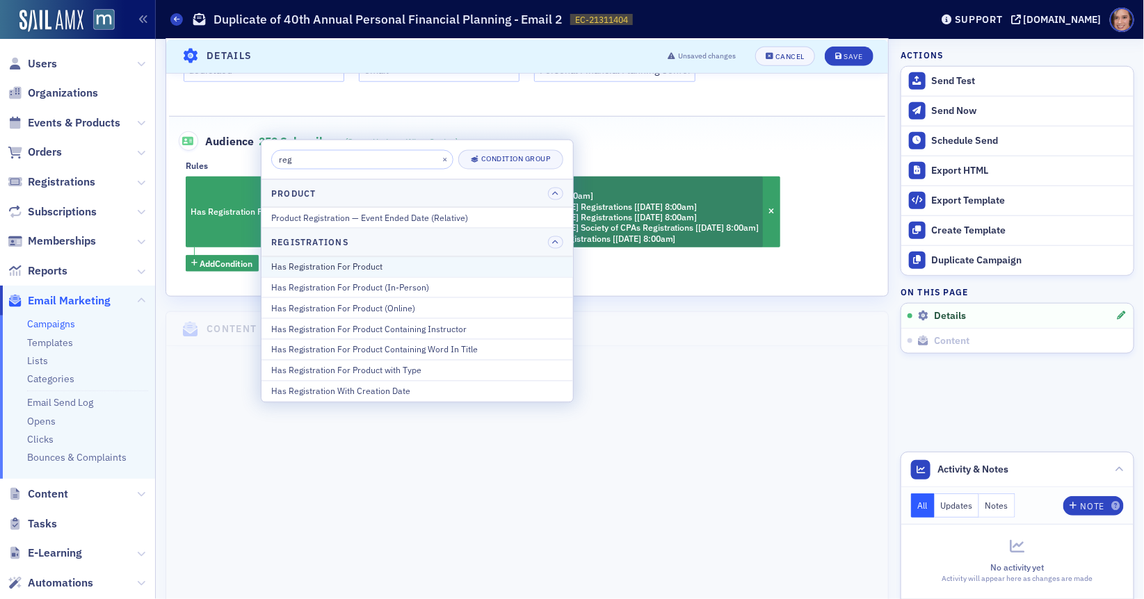
click at [374, 261] on div "Has Registration For Product" at bounding box center [417, 266] width 292 height 13
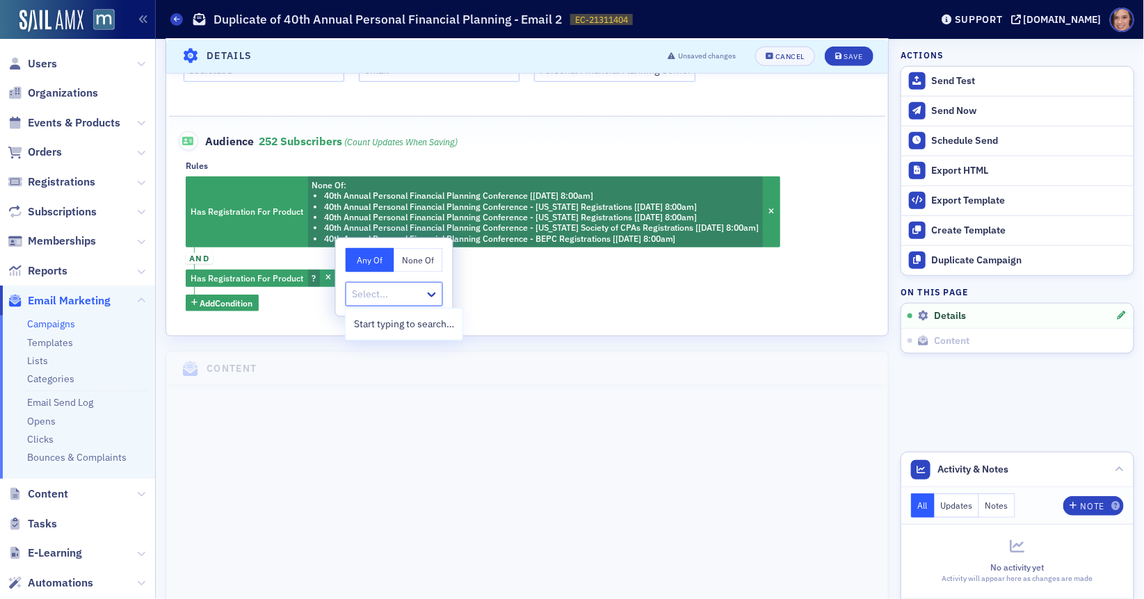
click at [384, 301] on div at bounding box center [387, 294] width 72 height 17
type input "39th [PERSON_NAME]"
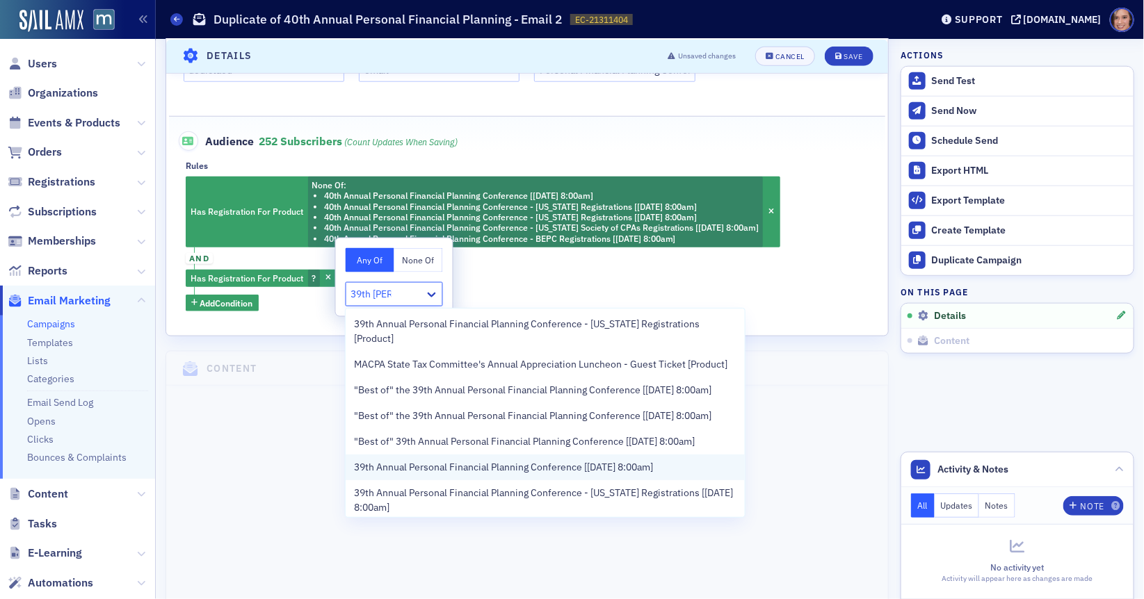
click at [420, 460] on span "39th Annual Personal Financial Planning Conference [[DATE] 8:00am]" at bounding box center [503, 467] width 299 height 15
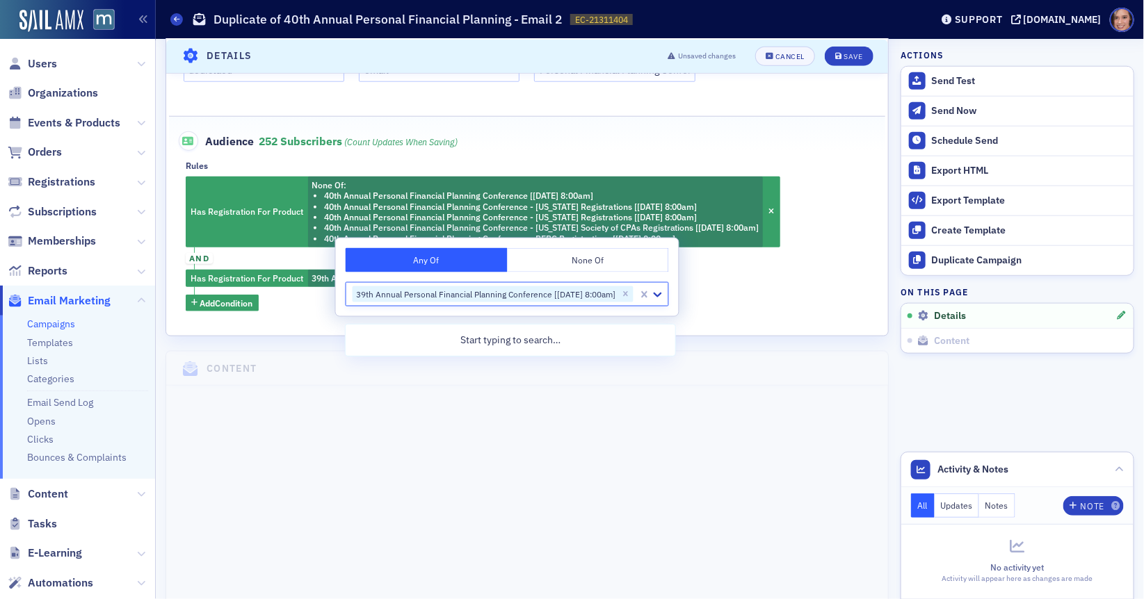
click at [777, 277] on div "Has Registration For Product None Of : 40th Annual Personal Financial Planning …" at bounding box center [527, 245] width 683 height 136
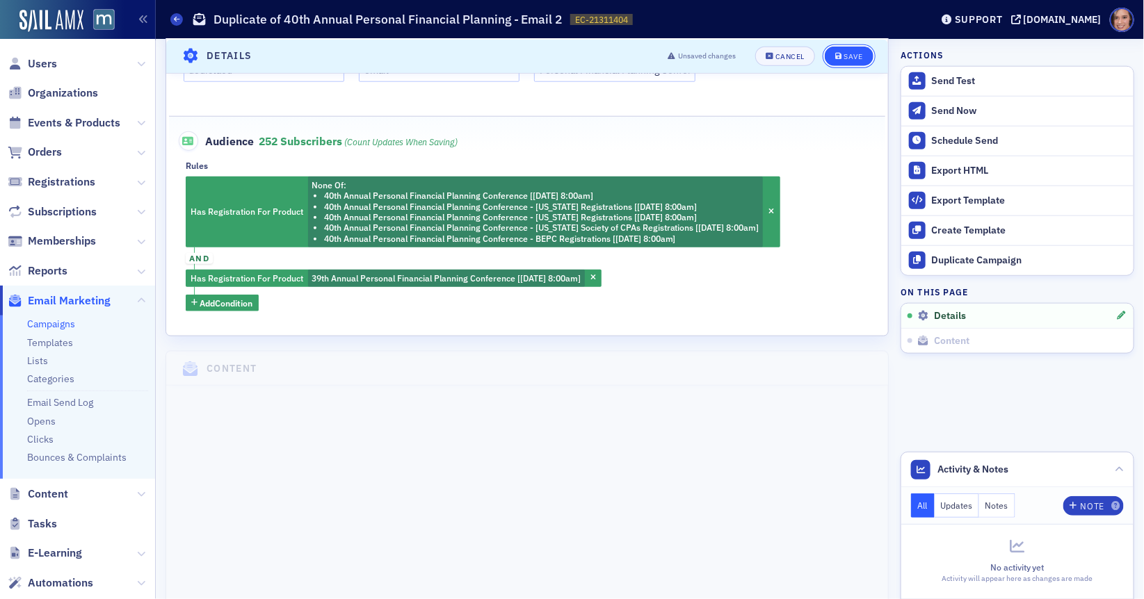
click at [846, 54] on div "Save" at bounding box center [852, 56] width 19 height 8
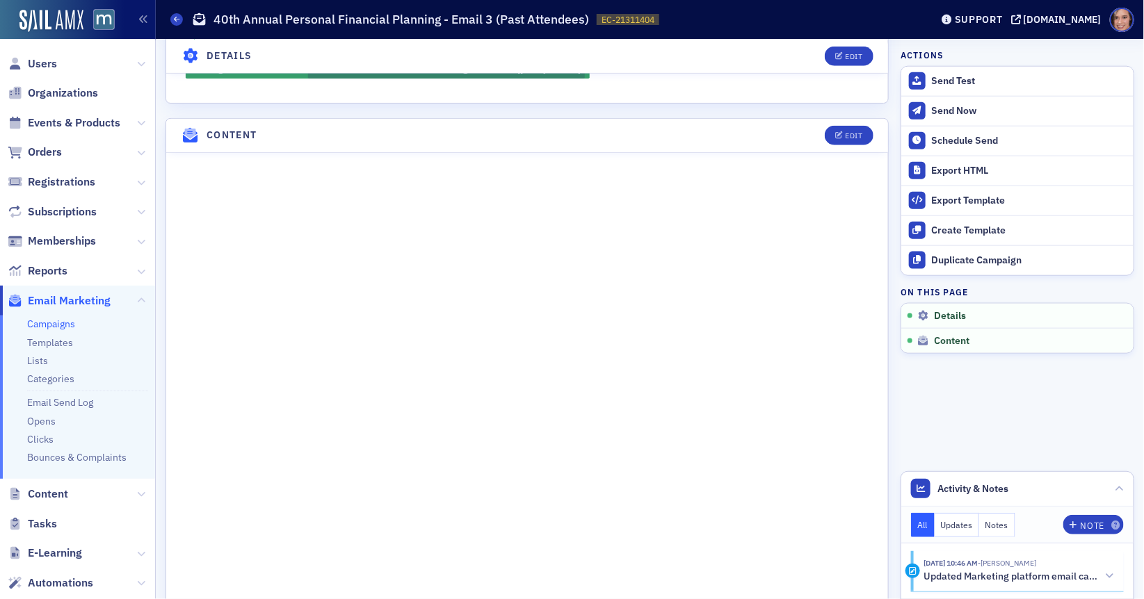
scroll to position [674, 0]
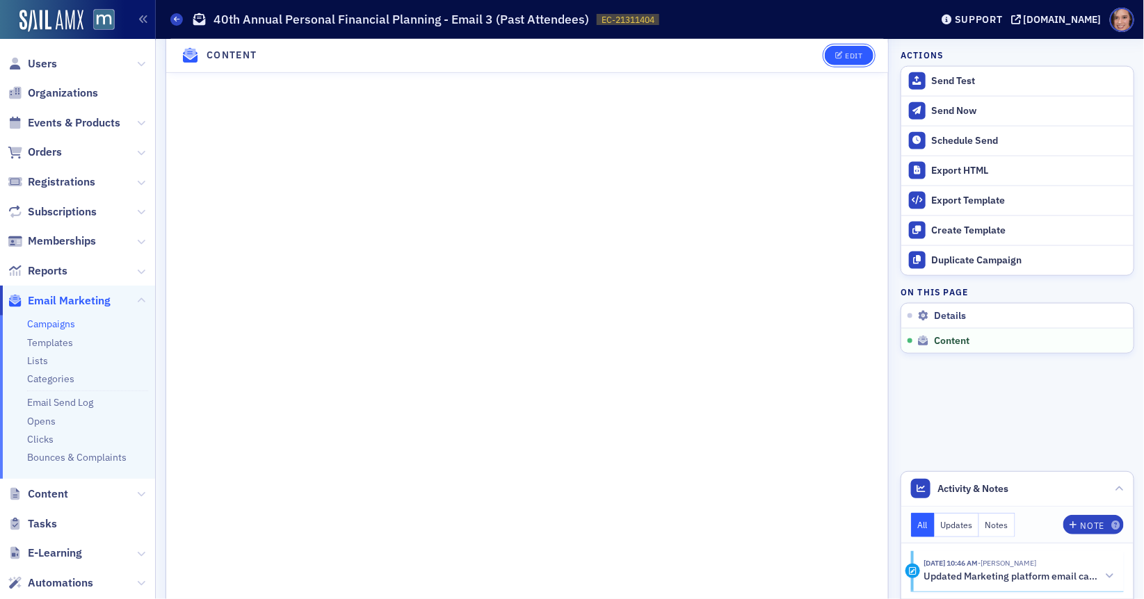
click at [834, 59] on button "Edit" at bounding box center [849, 55] width 48 height 19
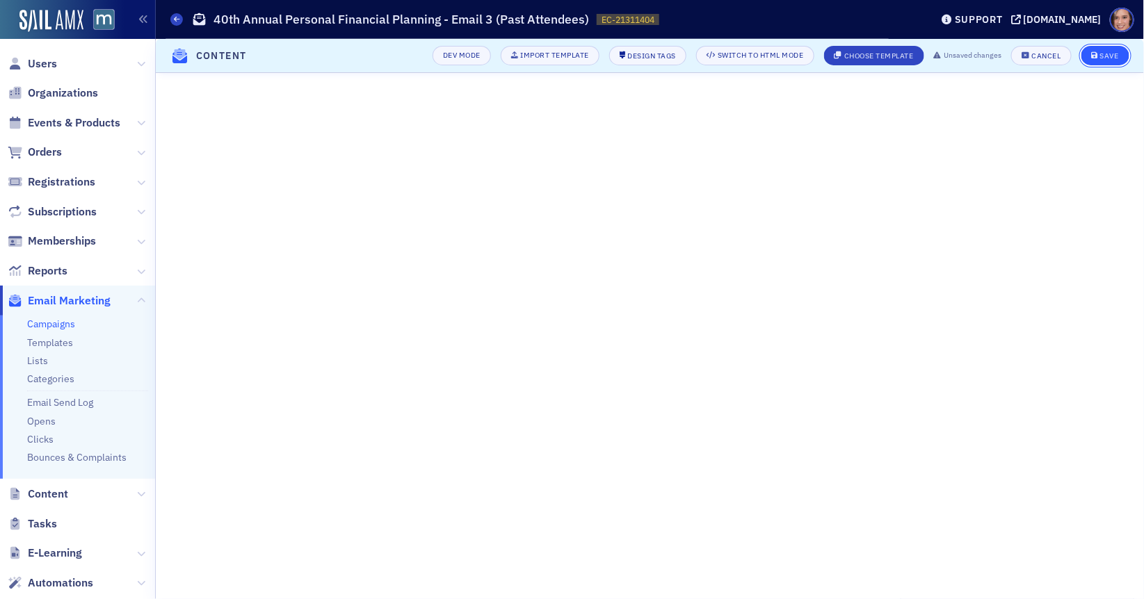
click at [1122, 50] on button "Save" at bounding box center [1105, 55] width 48 height 19
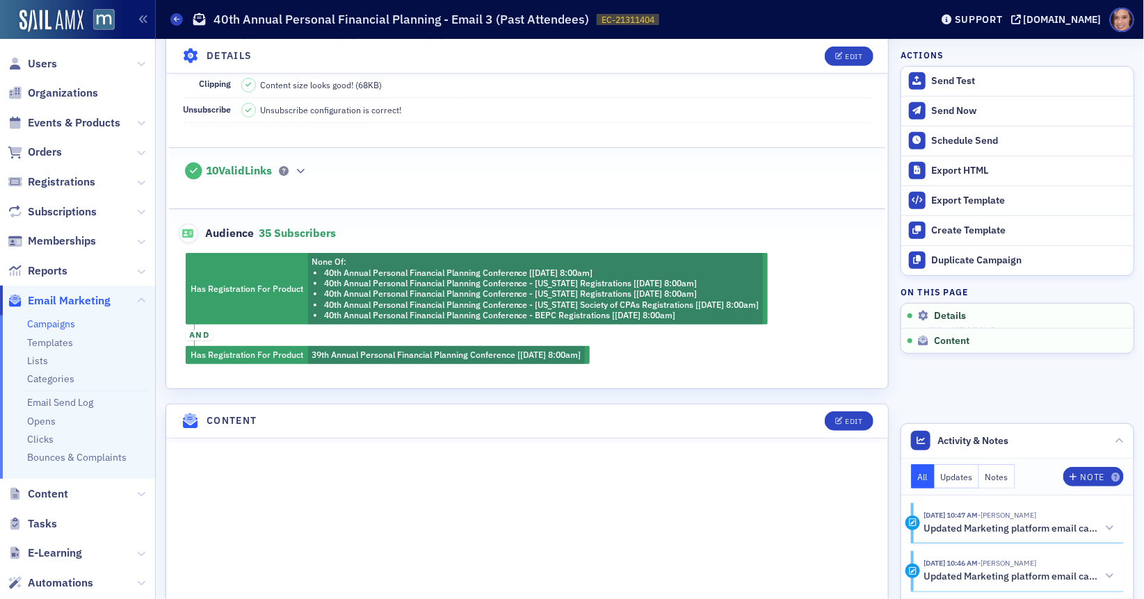
scroll to position [0, 0]
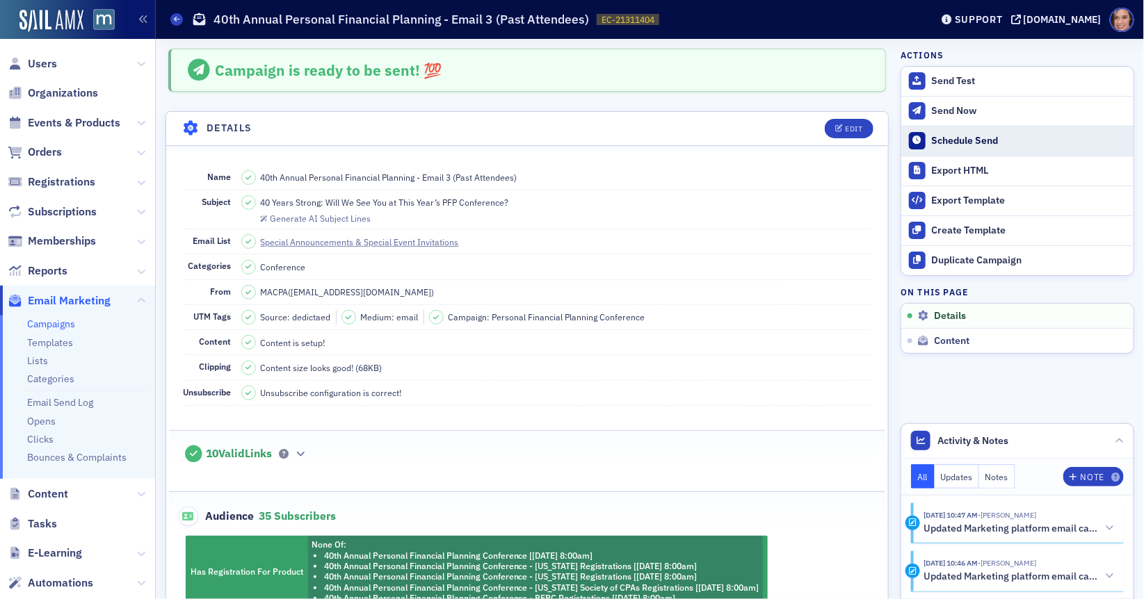
click at [921, 141] on div at bounding box center [917, 140] width 17 height 17
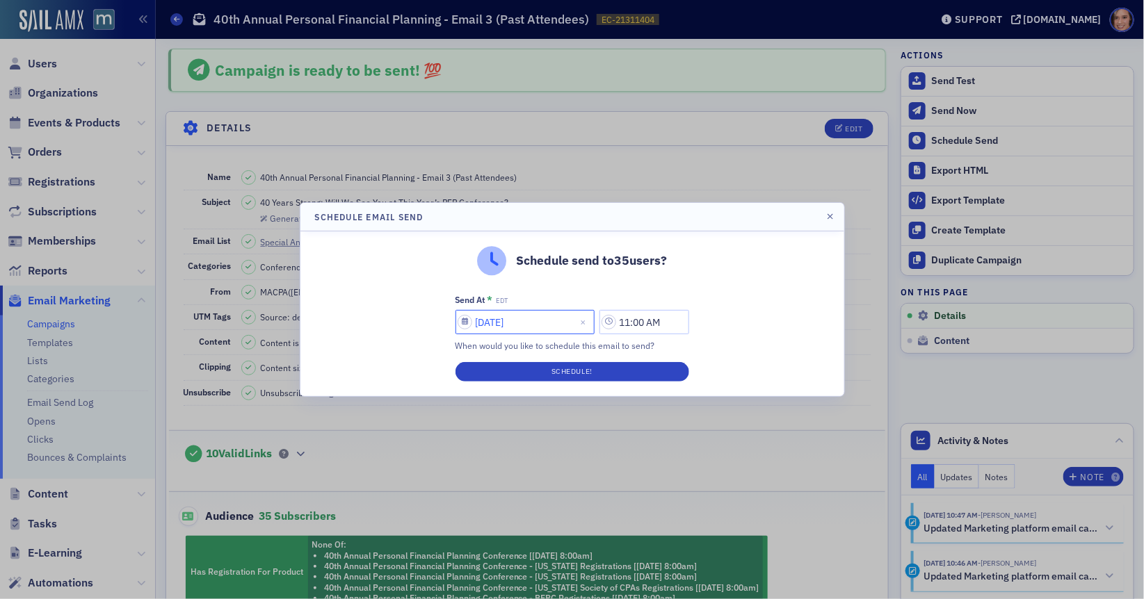
click at [517, 322] on input "[DATE]" at bounding box center [524, 322] width 139 height 24
select select "8"
select select "2025"
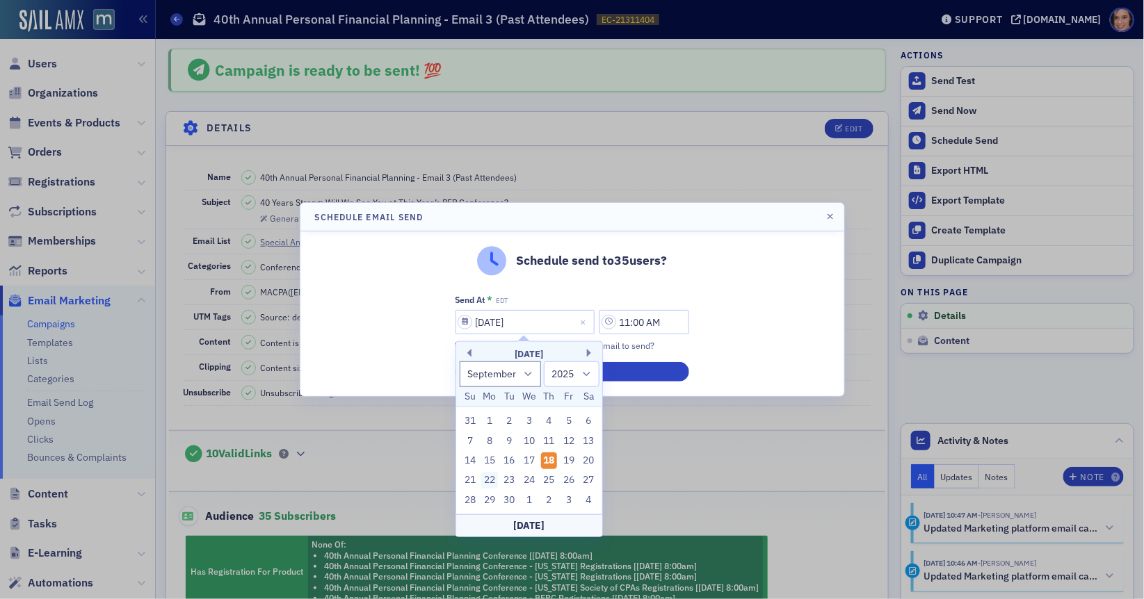
click at [487, 478] on div "22" at bounding box center [489, 480] width 17 height 17
type input "[DATE]"
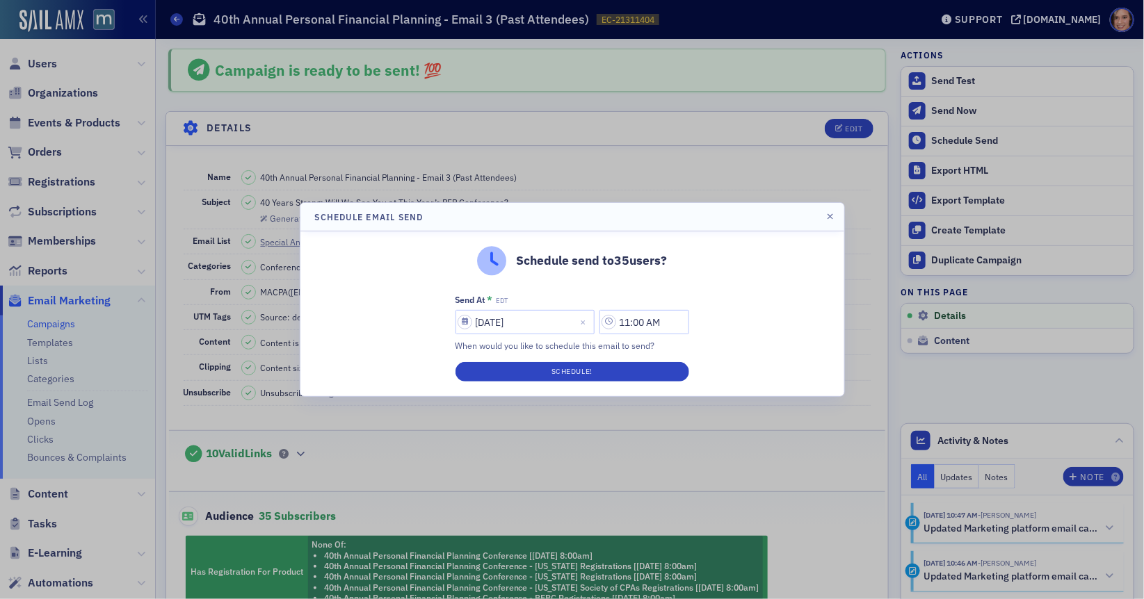
click at [752, 291] on div "Schedule send to 35 users? Send At * EDT [DATE] 11:00 AM When would you like to…" at bounding box center [572, 314] width 544 height 165
click at [670, 367] on button "Schedule!" at bounding box center [572, 371] width 234 height 19
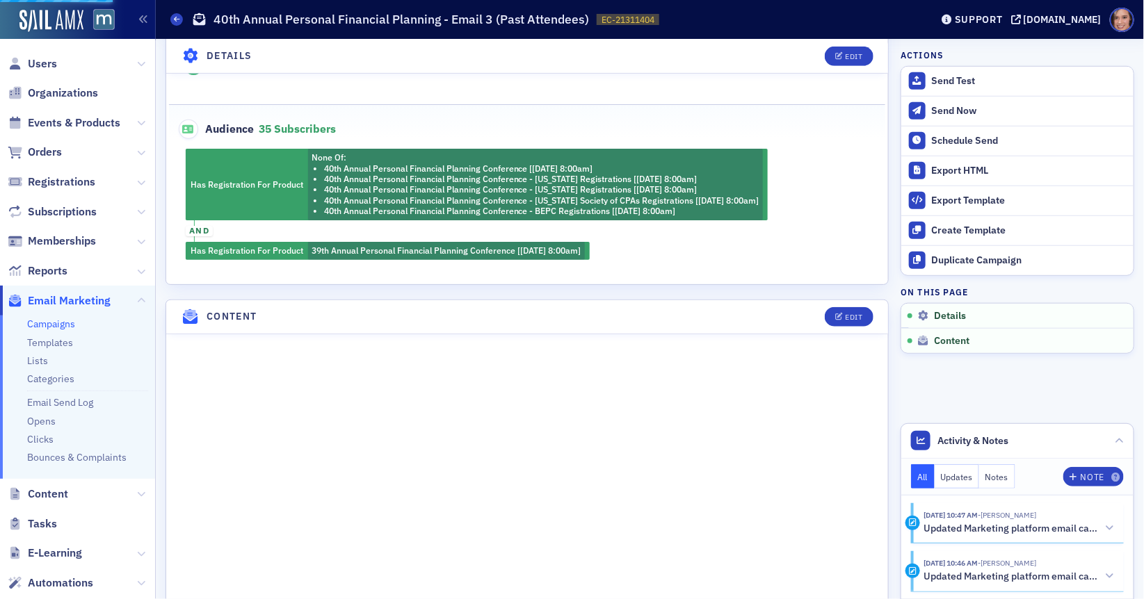
scroll to position [410, 0]
